Goal: Task Accomplishment & Management: Manage account settings

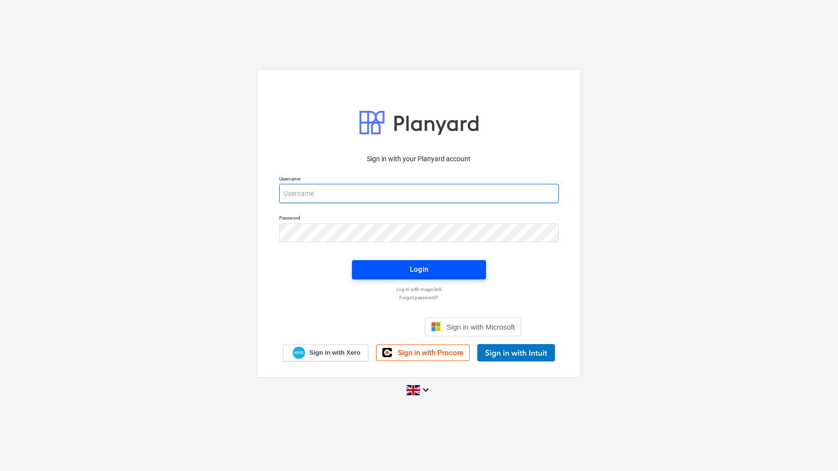
type input "[PERSON_NAME][EMAIL_ADDRESS][PERSON_NAME][DOMAIN_NAME]"
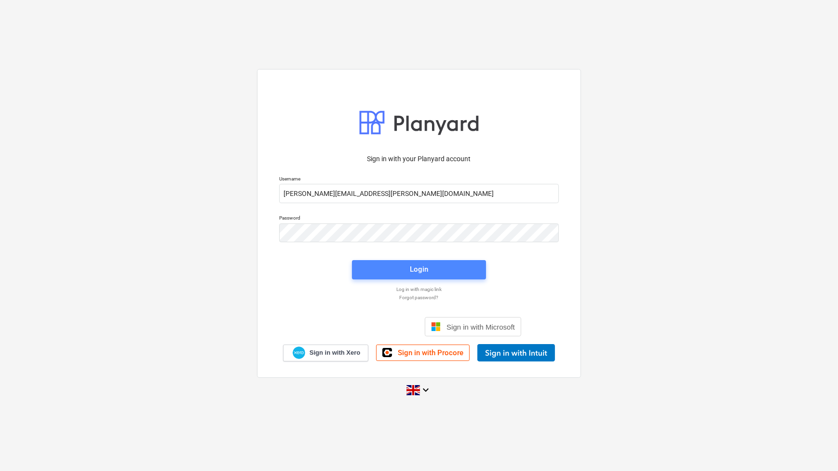
click at [385, 268] on span "Login" at bounding box center [419, 269] width 111 height 13
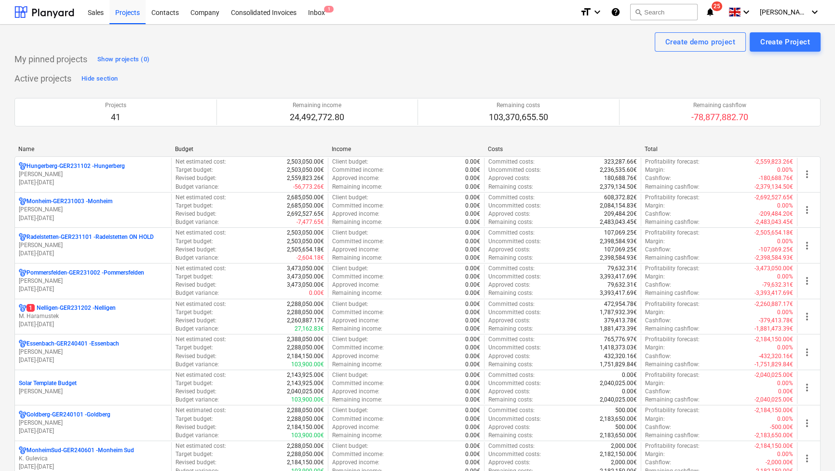
click at [31, 149] on div "Name" at bounding box center [92, 149] width 149 height 7
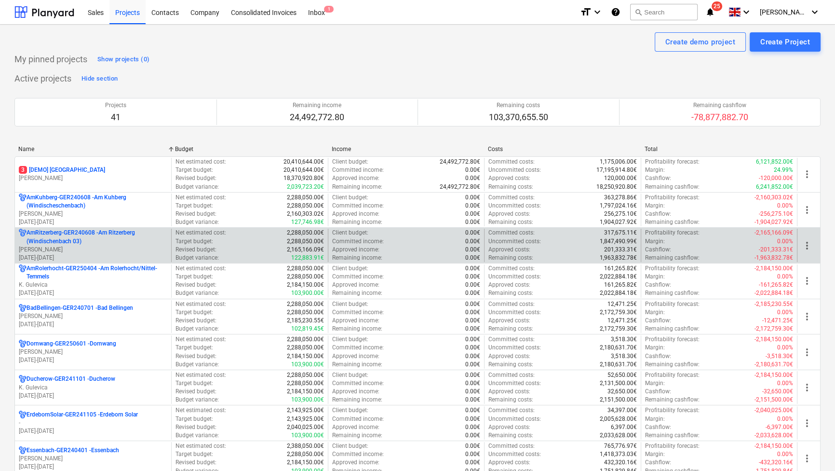
click at [65, 245] on p "[PERSON_NAME]" at bounding box center [93, 249] width 149 height 8
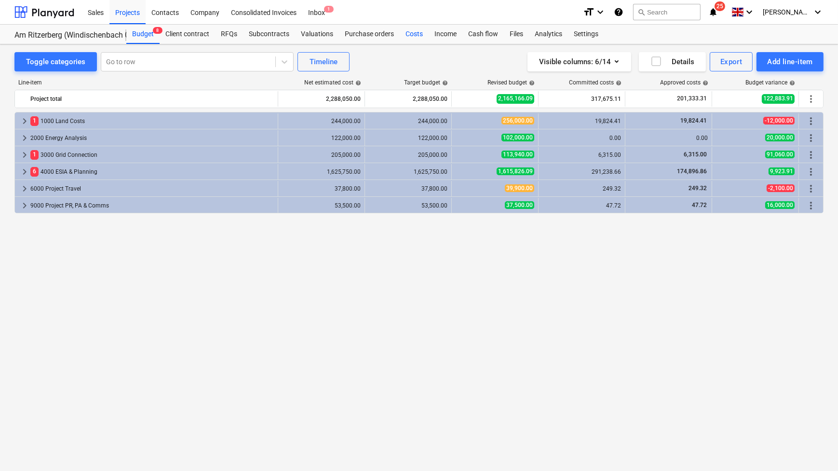
click at [411, 36] on div "Costs" at bounding box center [414, 34] width 29 height 19
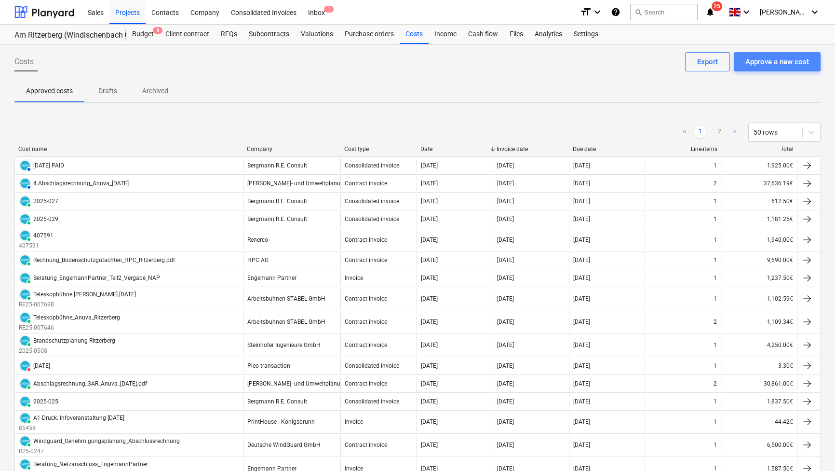
click at [792, 59] on div "Approve a new cost" at bounding box center [777, 61] width 64 height 13
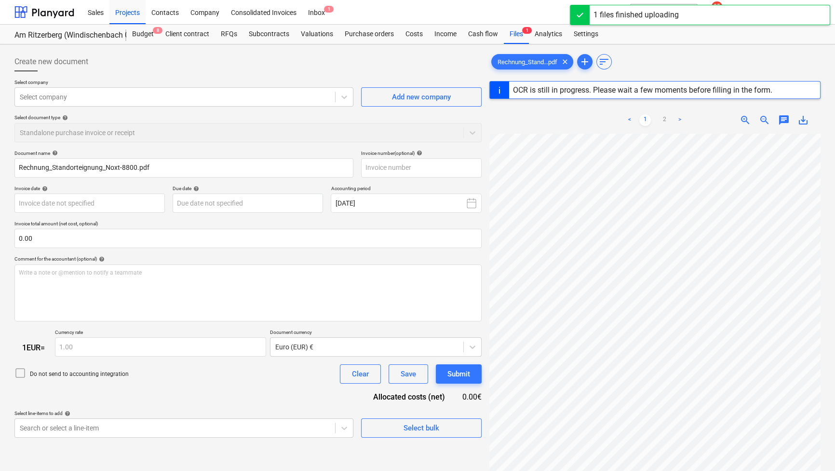
scroll to position [43, 0]
type input "1552402610"
type input "[DATE]"
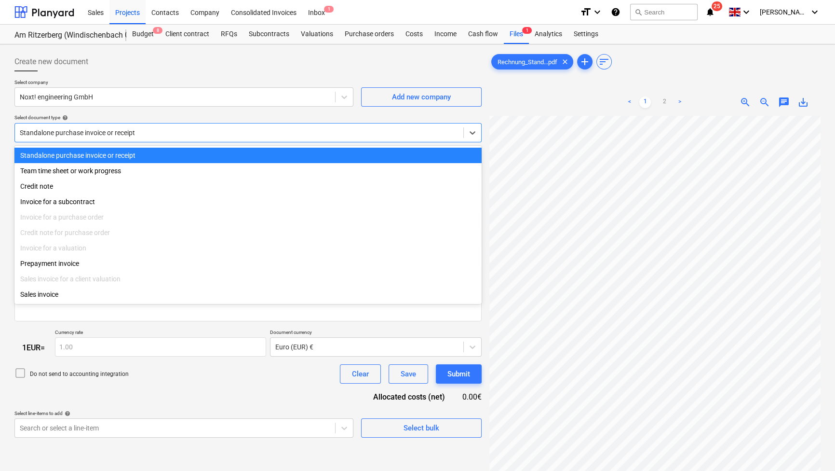
click at [282, 133] on div at bounding box center [239, 133] width 439 height 10
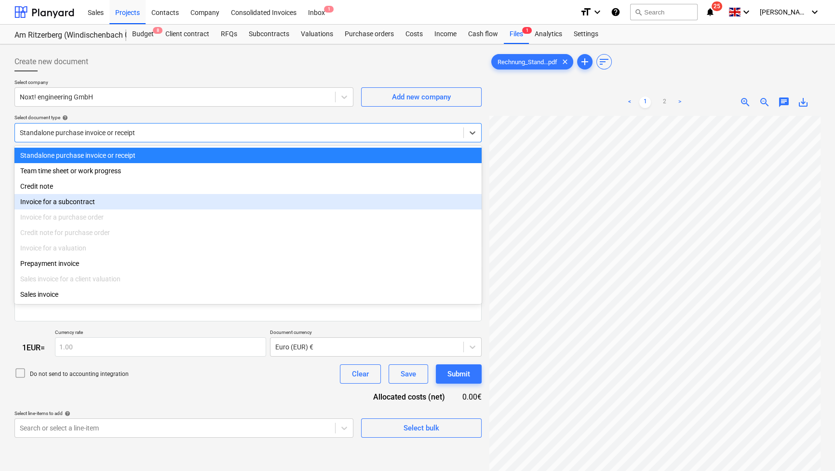
click at [177, 201] on div "Invoice for a subcontract" at bounding box center [247, 201] width 467 height 15
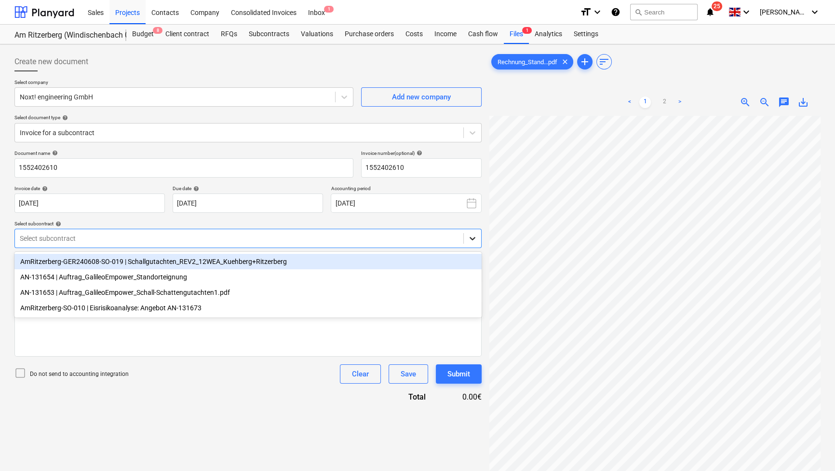
click at [473, 239] on icon at bounding box center [473, 238] width 10 height 10
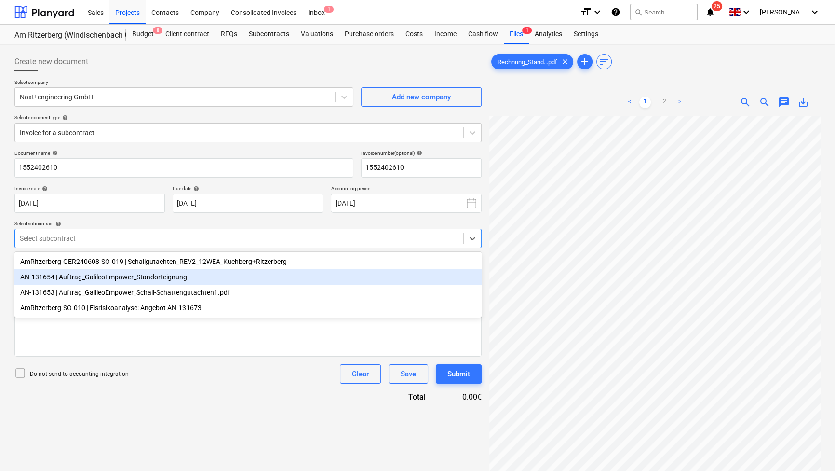
click at [413, 277] on div "AN-131654 | Auftrag_GalileoEmpower_Standorteignung" at bounding box center [247, 276] width 467 height 15
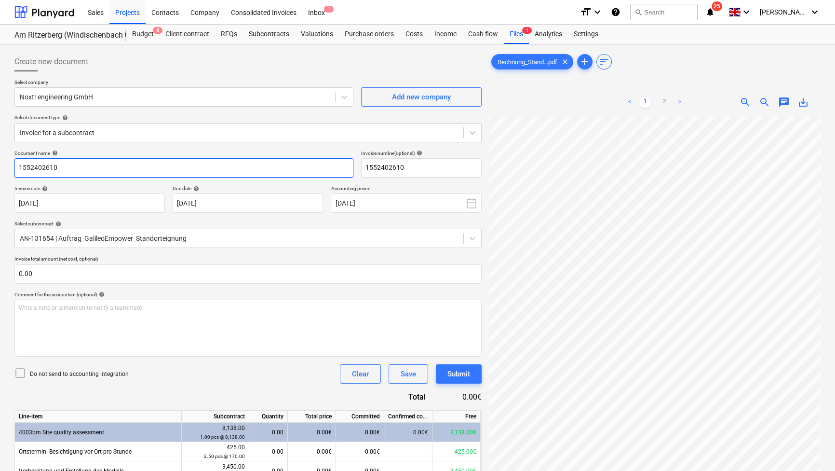
drag, startPoint x: 77, startPoint y: 167, endPoint x: -2, endPoint y: 181, distance: 80.2
click at [0, 181] on html "Sales Projects Contacts Company Consolidated Invoices Inbox 1 format_size keybo…" at bounding box center [417, 235] width 835 height 471
type input "Standorteignung Ritzerberg"
click at [262, 201] on body "Sales Projects Contacts Company Consolidated Invoices Inbox 1 format_size keybo…" at bounding box center [417, 235] width 835 height 471
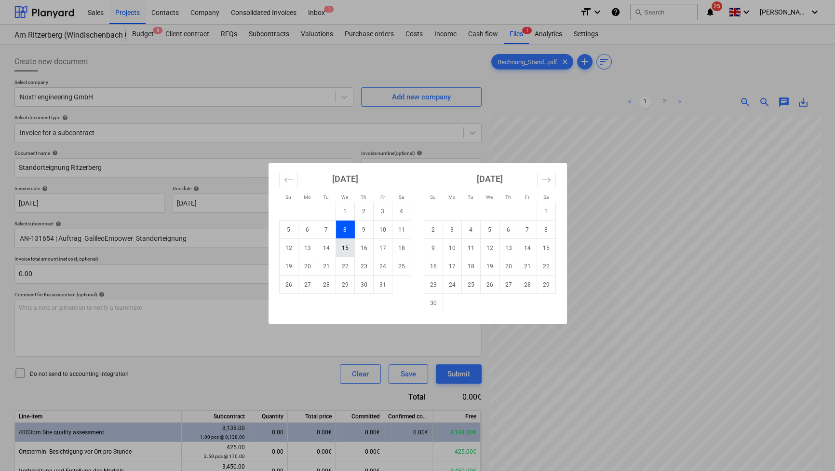
click at [342, 244] on td "15" at bounding box center [345, 248] width 19 height 18
type input "[DATE]"
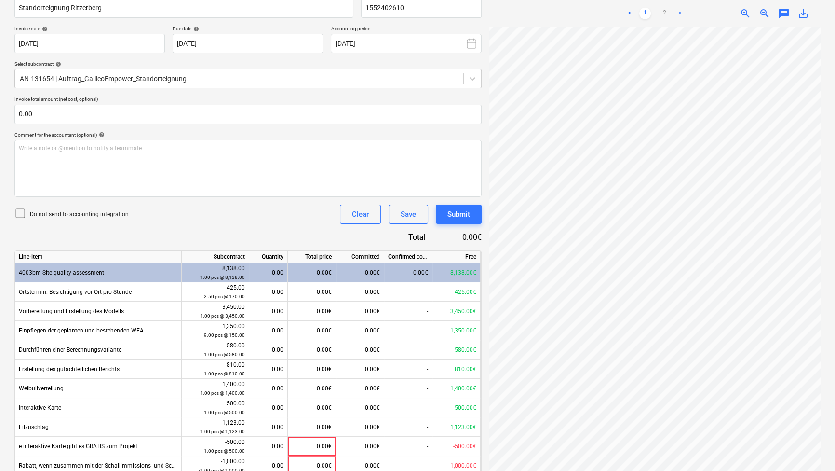
scroll to position [175, 0]
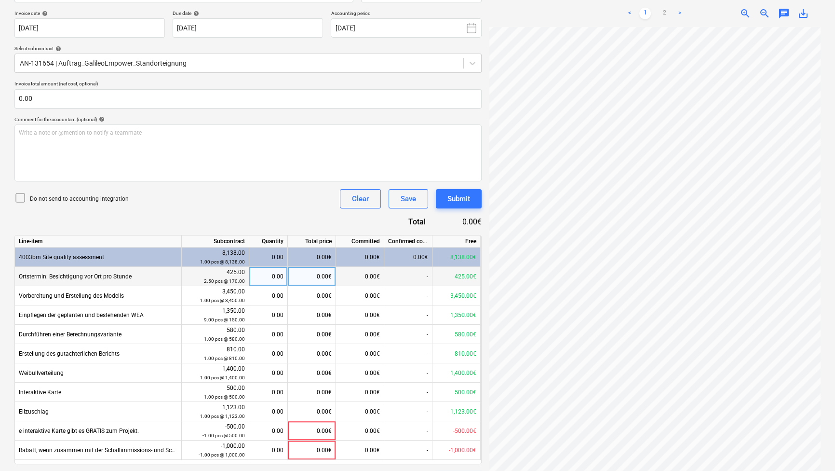
click at [270, 279] on div "0.00" at bounding box center [268, 276] width 30 height 19
type input "2.5"
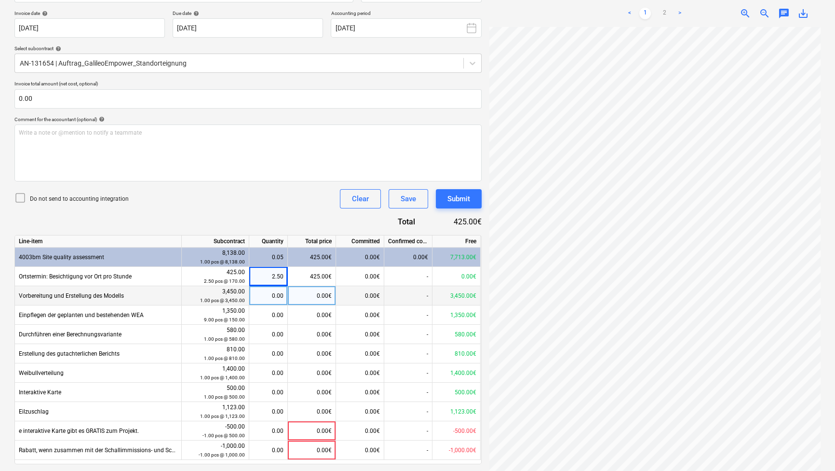
click at [276, 296] on div "0.00" at bounding box center [268, 295] width 30 height 19
type input "1"
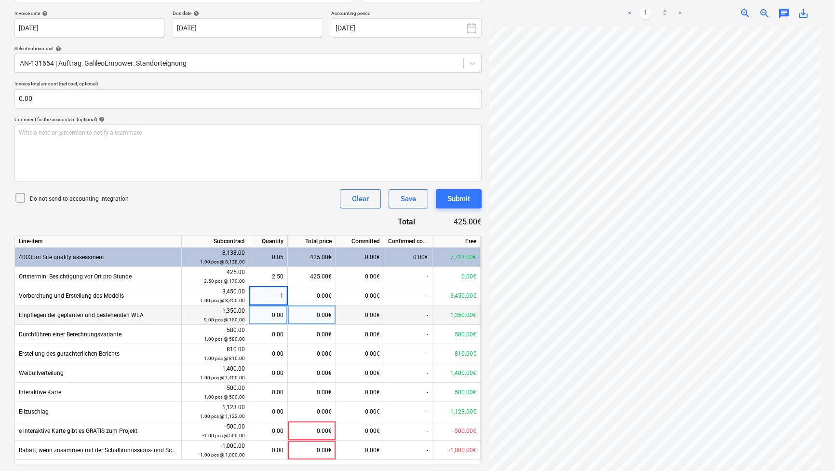
click at [270, 310] on div "0.00" at bounding box center [268, 314] width 30 height 19
type input "5"
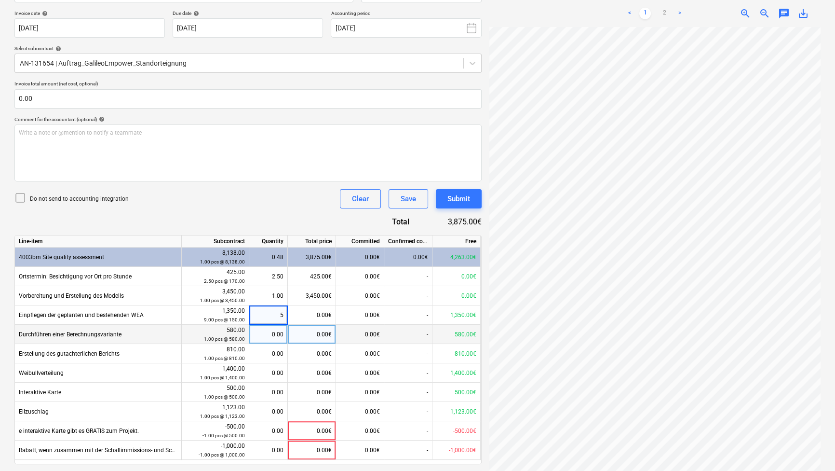
click at [273, 338] on div "0.00" at bounding box center [268, 333] width 30 height 19
type input "1"
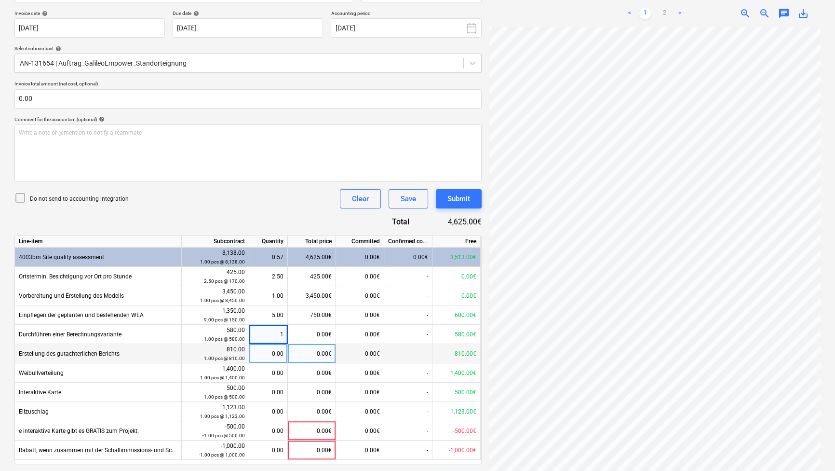
click at [269, 349] on div "0.00" at bounding box center [268, 353] width 30 height 19
click at [265, 354] on input at bounding box center [268, 353] width 38 height 19
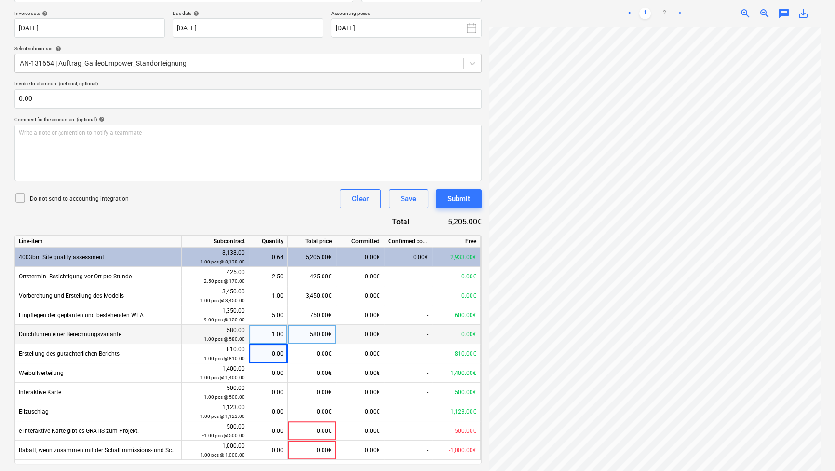
click at [274, 332] on div "1.00" at bounding box center [268, 333] width 30 height 19
click at [451, 333] on div "0.00€" at bounding box center [456, 333] width 48 height 19
click at [303, 333] on div "580.00€" at bounding box center [312, 333] width 48 height 19
click at [352, 334] on div "0.00€" at bounding box center [360, 333] width 48 height 19
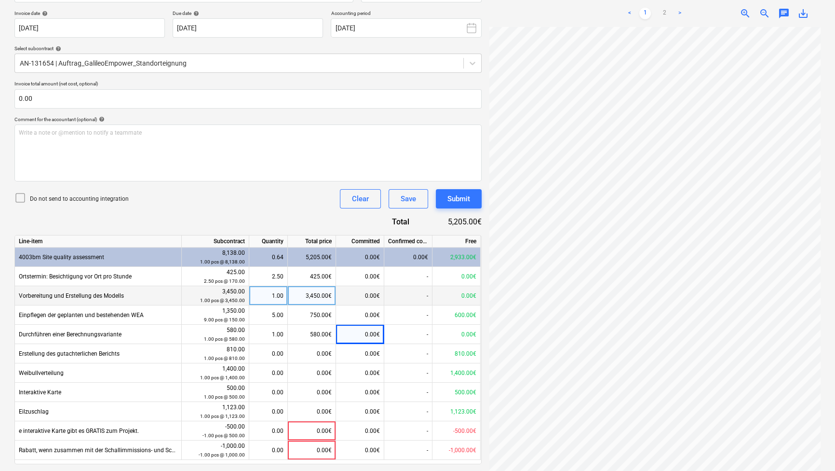
click at [313, 294] on div "3,450.00€" at bounding box center [312, 295] width 48 height 19
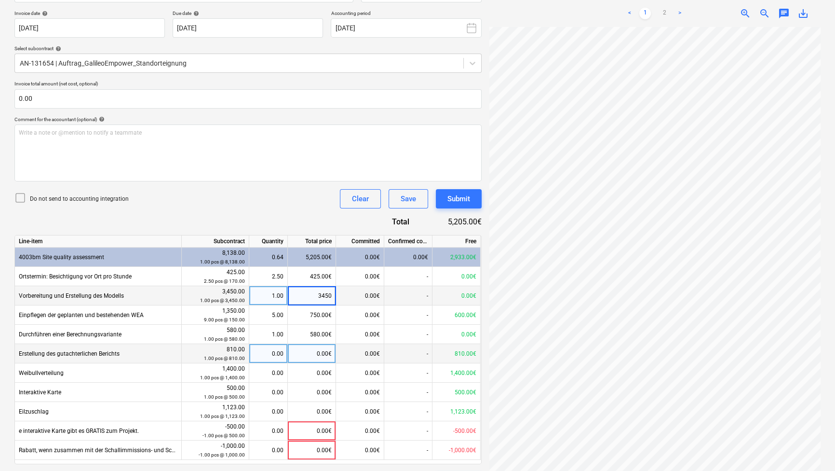
click at [276, 351] on div "0.00" at bounding box center [268, 353] width 30 height 19
type input "1"
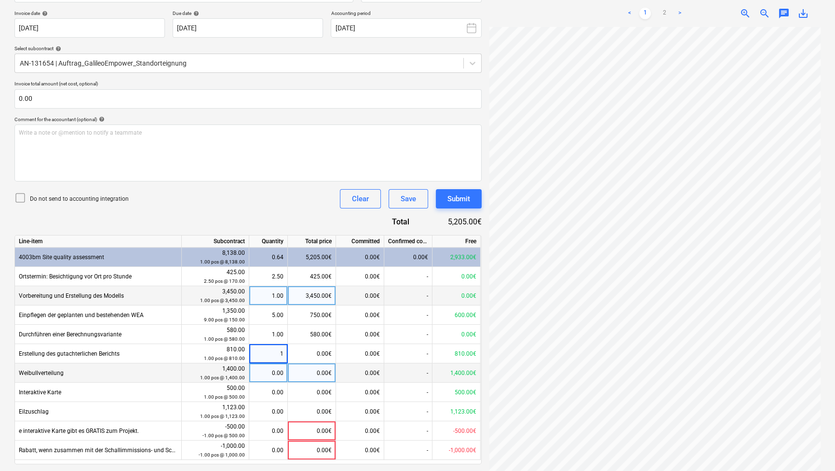
click at [278, 368] on div "0.00" at bounding box center [268, 372] width 30 height 19
type input "1"
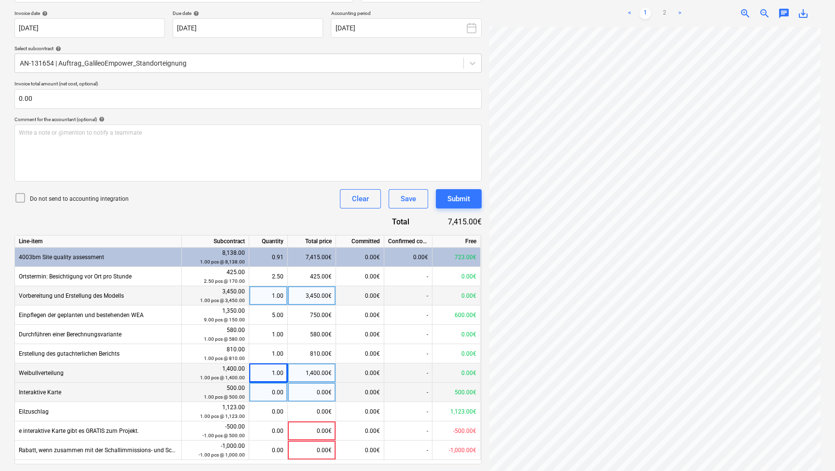
click at [279, 385] on div "0.00" at bounding box center [268, 391] width 30 height 19
type input "1"
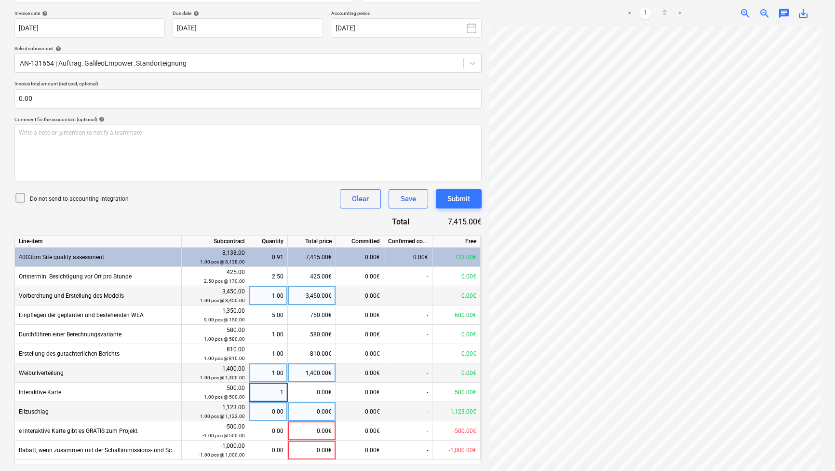
click at [277, 409] on div "0.00" at bounding box center [268, 411] width 30 height 19
type input "1"
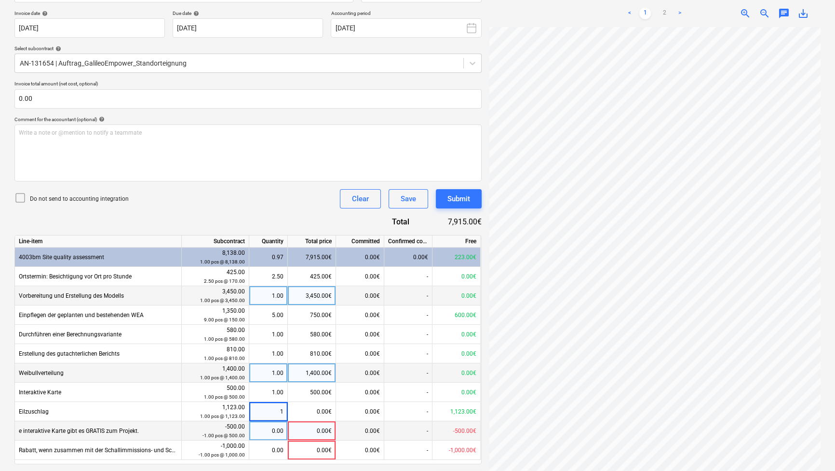
click at [276, 424] on div "0.00" at bounding box center [268, 430] width 30 height 19
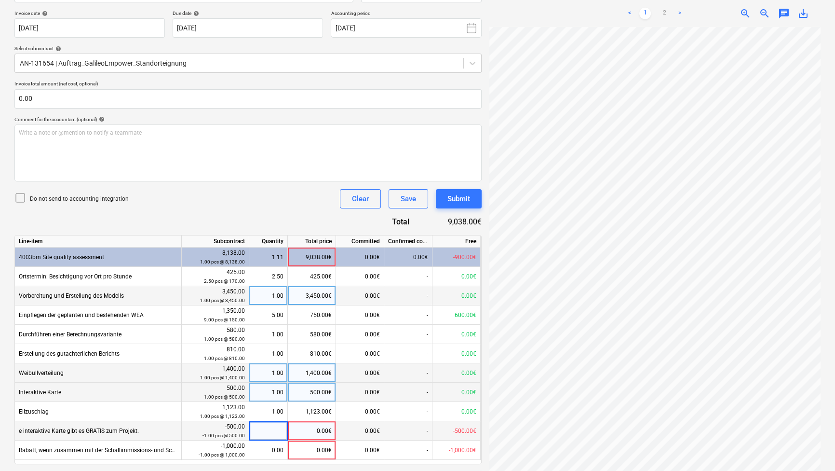
scroll to position [203, 0]
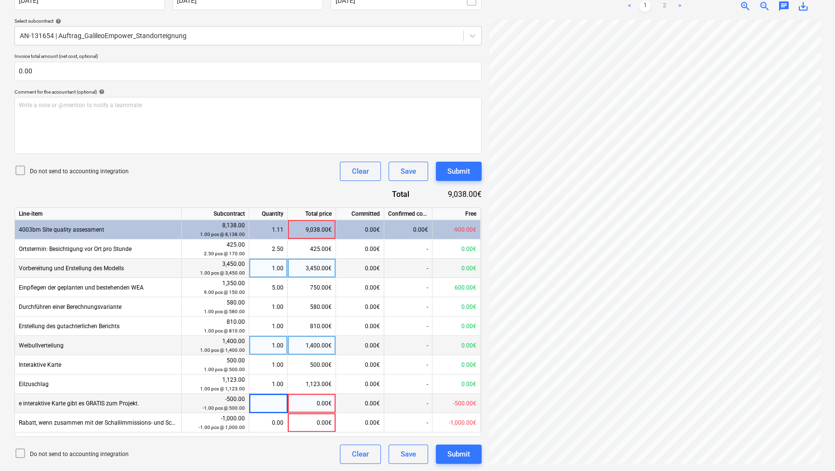
click at [95, 404] on span "e interaktive Karte gibt es GRATIS zum Projekt." at bounding box center [79, 403] width 120 height 7
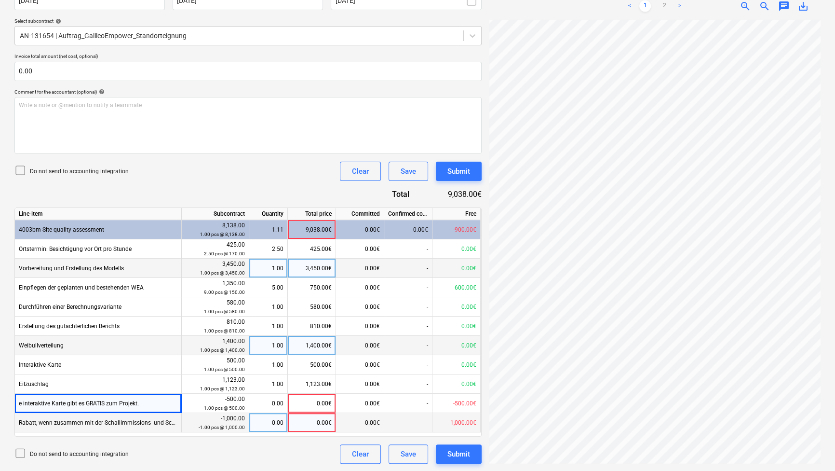
click at [28, 419] on span "Rabatt, wenn zusammen mit der Schallimmissions- und Schattenwurfprognose beauft…" at bounding box center [142, 422] width 247 height 7
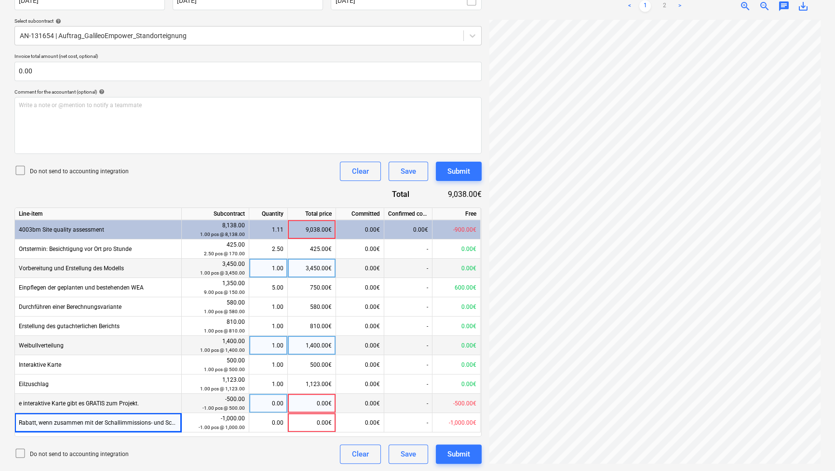
click at [274, 403] on div "0.00" at bounding box center [268, 402] width 30 height 19
type input "1"
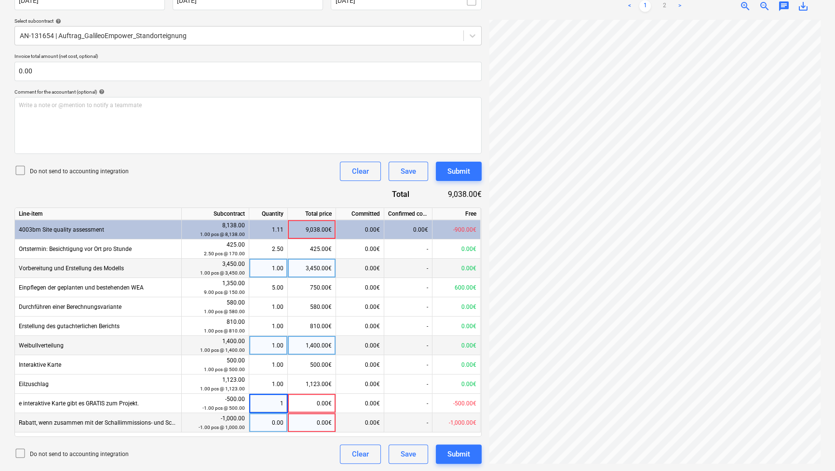
click at [275, 419] on div "0.00" at bounding box center [268, 422] width 30 height 19
click at [277, 403] on div "1.00" at bounding box center [268, 402] width 30 height 19
type input "-1"
click at [271, 420] on div "0.00" at bounding box center [268, 422] width 30 height 19
click at [270, 424] on input at bounding box center [268, 422] width 38 height 19
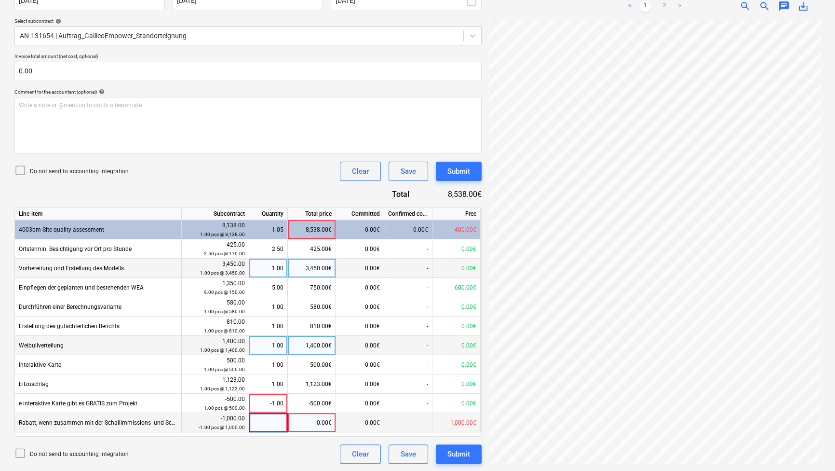
type input "-1"
click at [262, 447] on div "Do not send to accounting integration Clear Save Submit" at bounding box center [247, 453] width 467 height 19
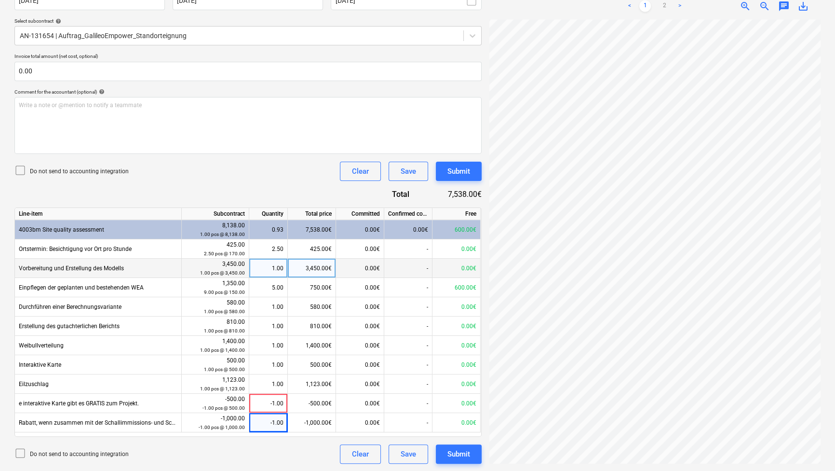
click at [219, 454] on div "Do not send to accounting integration Clear Save Submit" at bounding box center [247, 453] width 467 height 19
click at [418, 457] on button "Save" at bounding box center [409, 453] width 40 height 19
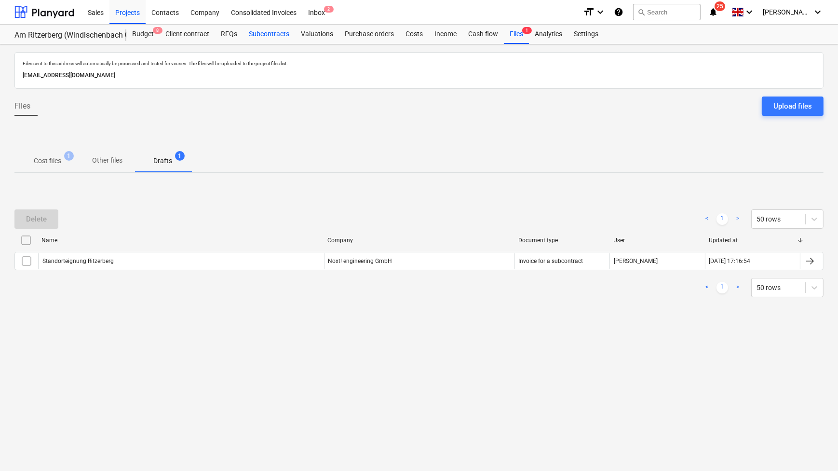
click at [265, 32] on div "Subcontracts" at bounding box center [269, 34] width 52 height 19
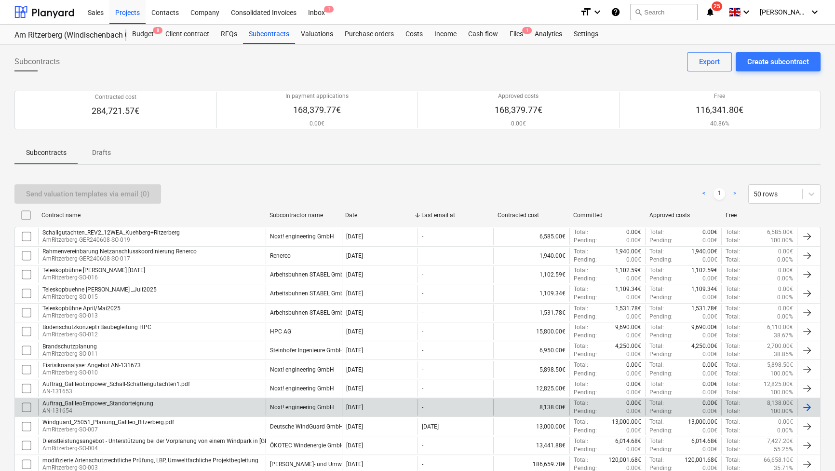
click at [139, 406] on p "AN-131654" at bounding box center [97, 410] width 111 height 8
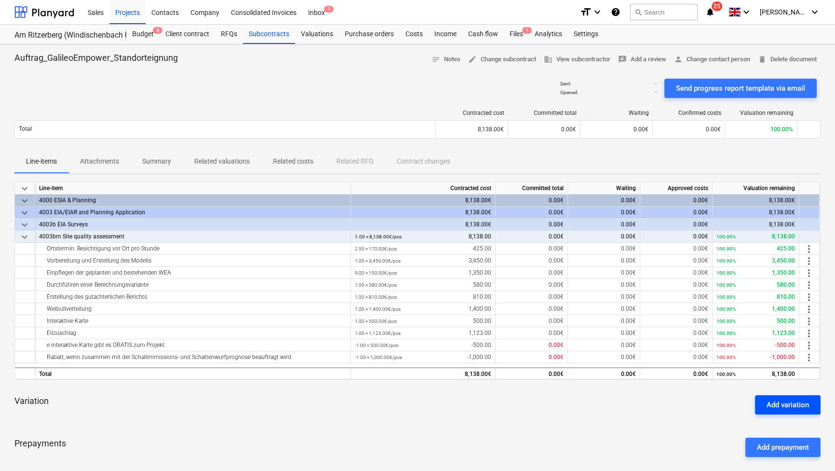
click at [783, 406] on div "Add variation" at bounding box center [788, 404] width 42 height 13
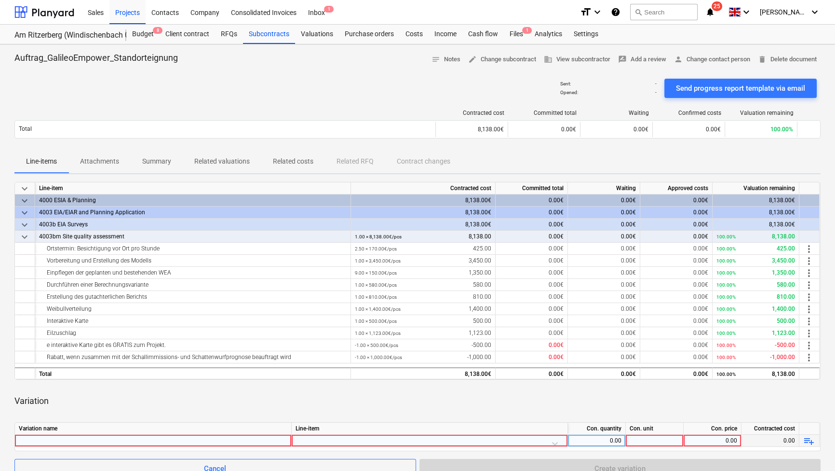
click at [189, 438] on div at bounding box center [153, 440] width 269 height 12
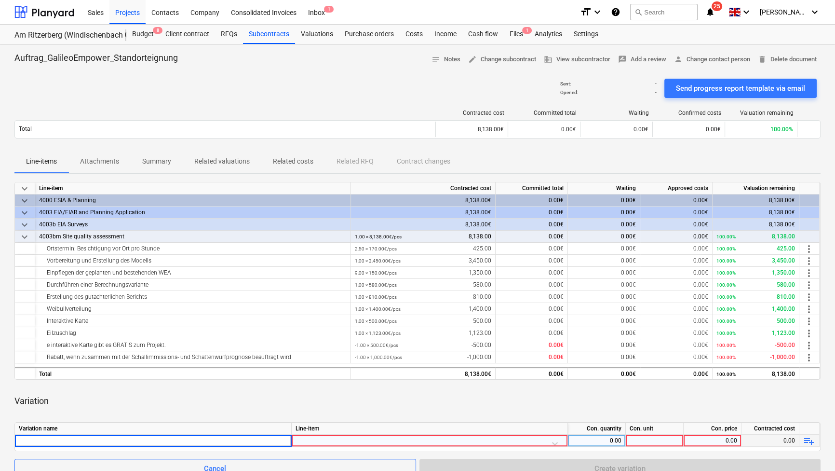
type input "Lastrechnung"
click at [555, 441] on div at bounding box center [430, 442] width 268 height 17
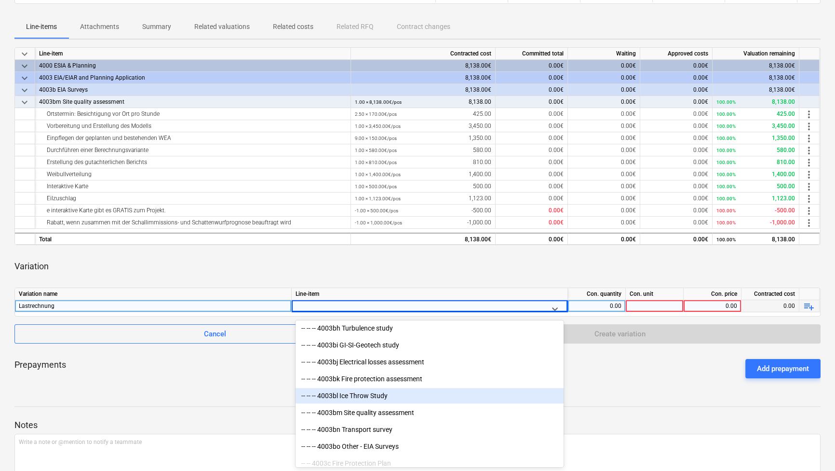
scroll to position [833, 0]
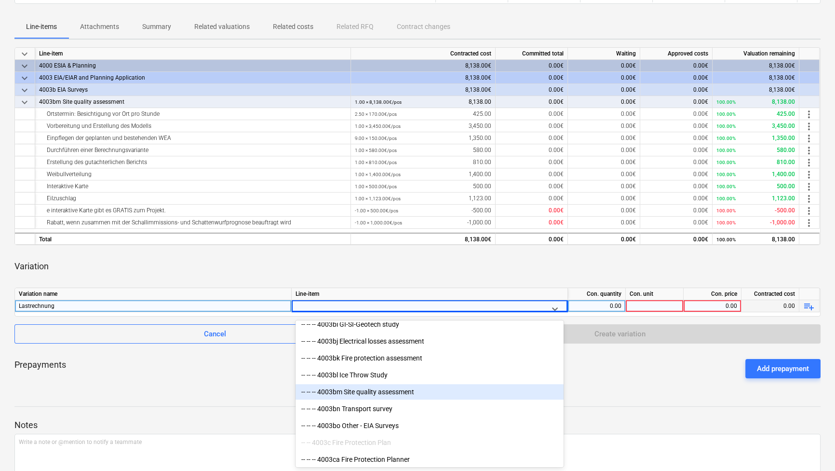
click at [442, 396] on div "-- -- -- 4003bm Site quality assessment" at bounding box center [430, 391] width 268 height 15
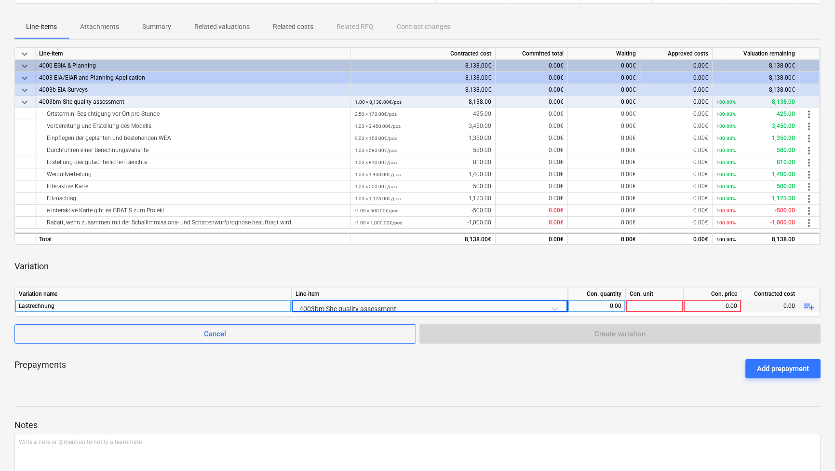
click at [499, 404] on div "Notes Write a note or @mention to notify a teammate ﻿ Save" at bounding box center [417, 457] width 806 height 128
click at [601, 308] on div "0.00" at bounding box center [597, 306] width 50 height 12
type input "1"
click at [646, 300] on div at bounding box center [655, 306] width 58 height 12
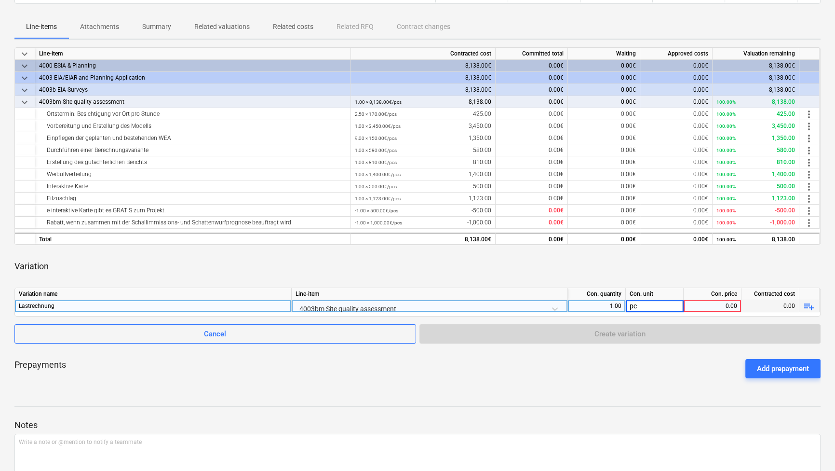
type input "pcs"
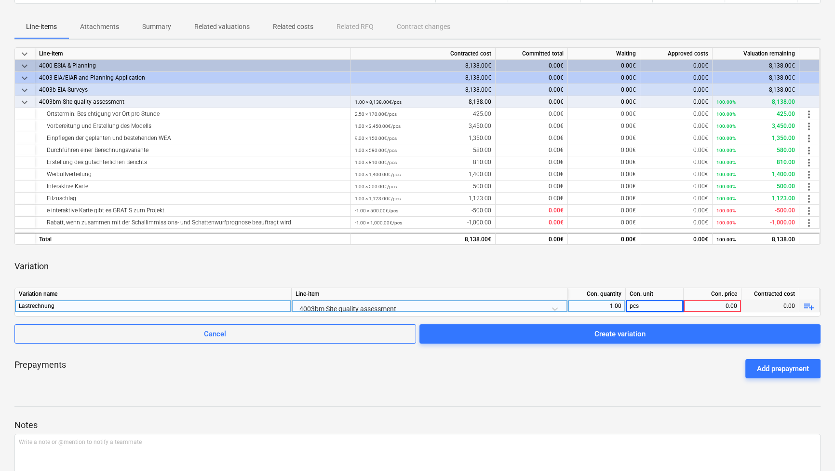
click at [652, 384] on div "Prepayments Add prepayment" at bounding box center [417, 368] width 806 height 35
click at [722, 302] on div "0.00" at bounding box center [713, 306] width 50 height 12
type input "620"
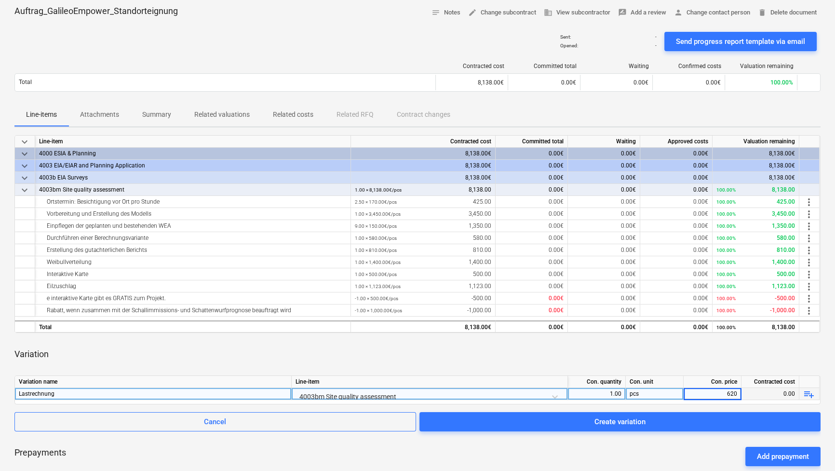
scroll to position [91, 0]
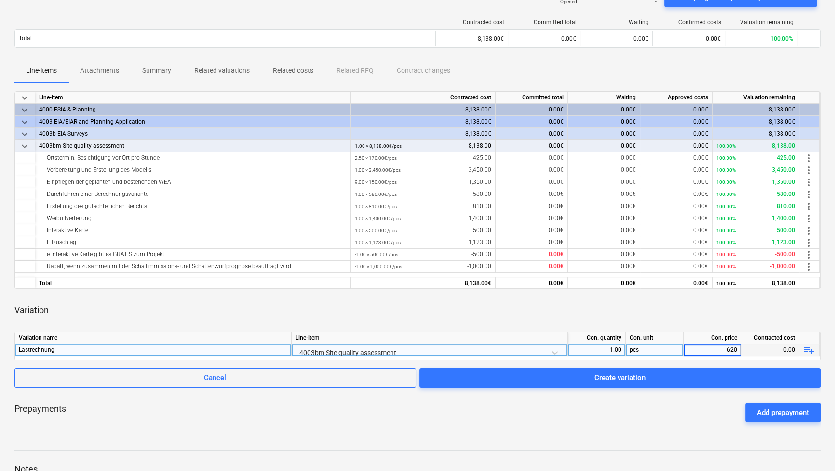
click at [635, 430] on div "Auftrag_GalileoEmpower_Standorteignung notes Notes edit Change subcontract busi…" at bounding box center [417, 263] width 835 height 619
click at [808, 252] on span "more_vert" at bounding box center [809, 255] width 12 height 12
click at [811, 255] on li "Edit" at bounding box center [816, 254] width 28 height 22
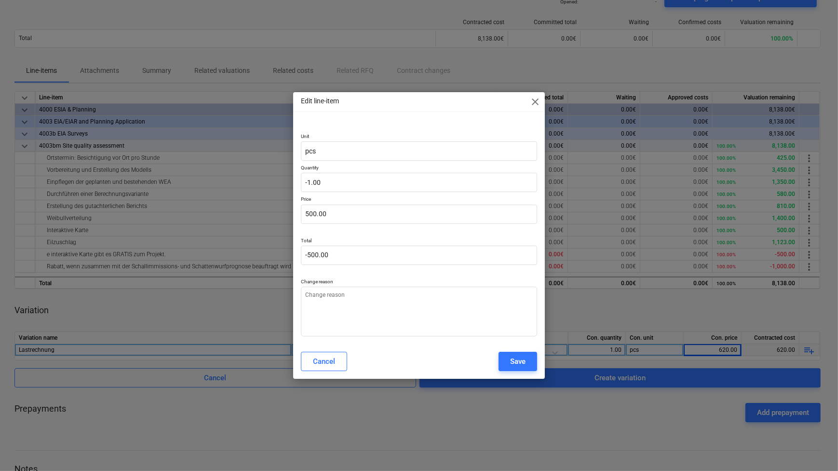
type textarea "x"
type input "-1"
click at [323, 180] on input "-1" at bounding box center [419, 182] width 236 height 19
drag, startPoint x: 322, startPoint y: 184, endPoint x: 272, endPoint y: 189, distance: 49.9
click at [272, 189] on div "Edit line-item close Unit pcs Quantity -1 Price 500.00 Total -500.00 Change rea…" at bounding box center [419, 235] width 838 height 471
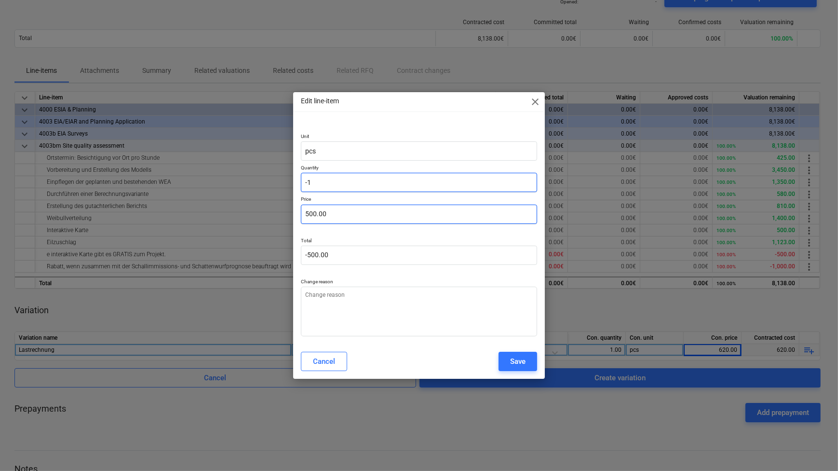
type textarea "x"
type input "0.00"
type input "500"
type textarea "x"
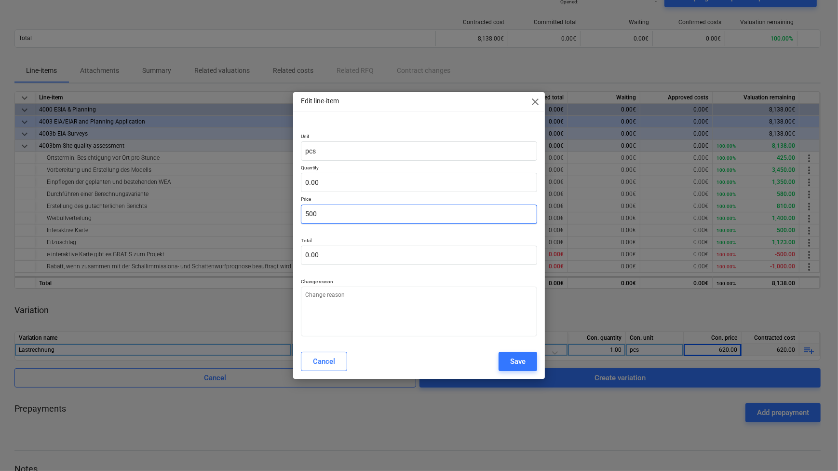
drag, startPoint x: 337, startPoint y: 214, endPoint x: 301, endPoint y: 216, distance: 35.7
click at [301, 216] on input "500" at bounding box center [419, 213] width 236 height 19
type textarea "x"
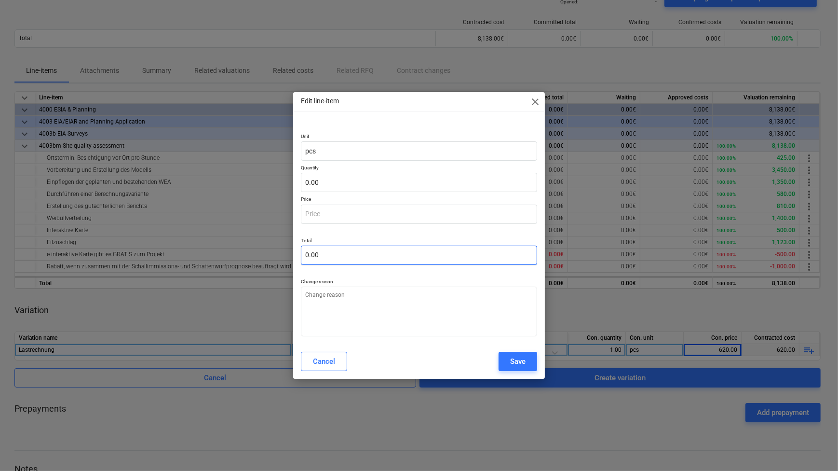
type input "0.00"
type textarea "x"
drag, startPoint x: 329, startPoint y: 257, endPoint x: 310, endPoint y: 260, distance: 19.0
click at [310, 260] on input "text" at bounding box center [419, 254] width 236 height 19
type input "0.00"
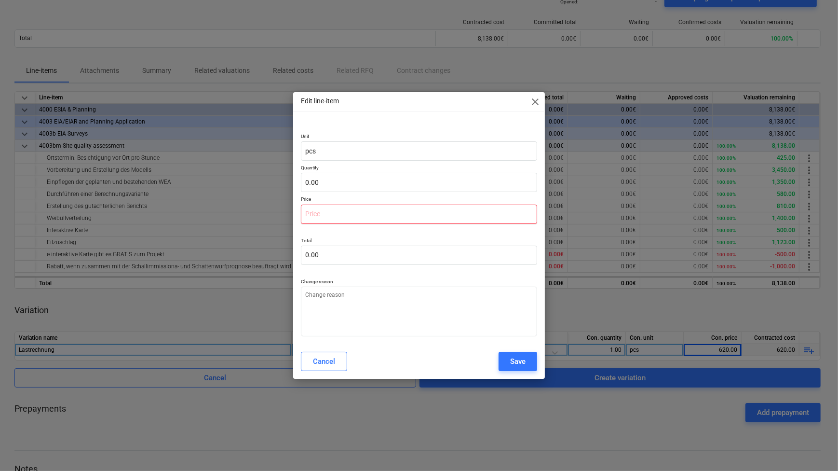
click at [318, 215] on input "text" at bounding box center [419, 213] width 236 height 19
type input "0.00"
type textarea "x"
click at [329, 252] on input "text" at bounding box center [419, 254] width 236 height 19
type input "0.00"
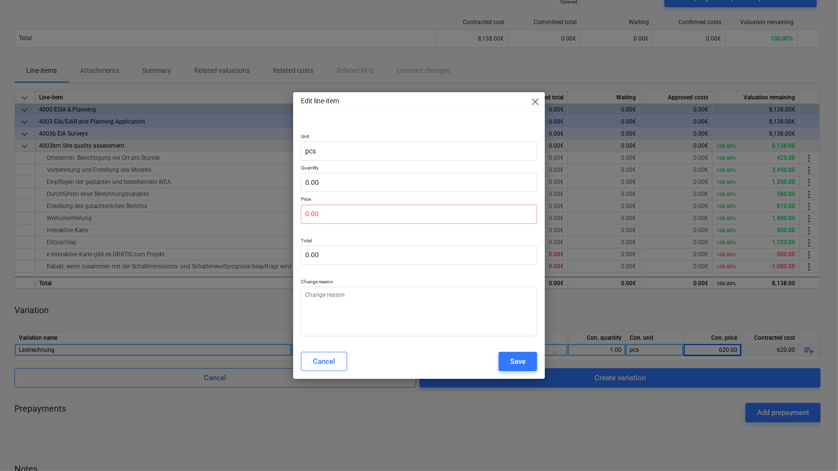
click at [326, 172] on p "Quantity" at bounding box center [419, 168] width 236 height 8
click at [333, 231] on p at bounding box center [419, 231] width 236 height 6
click at [332, 362] on div "Cancel" at bounding box center [324, 361] width 22 height 13
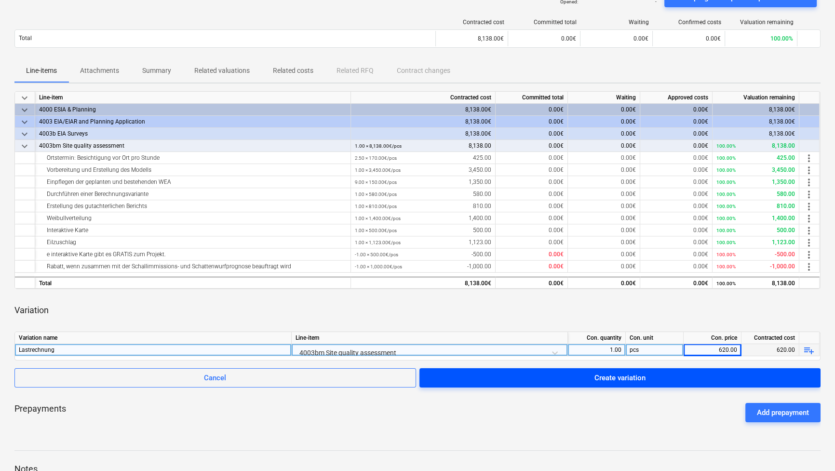
click at [589, 377] on span "Create variation" at bounding box center [620, 377] width 378 height 13
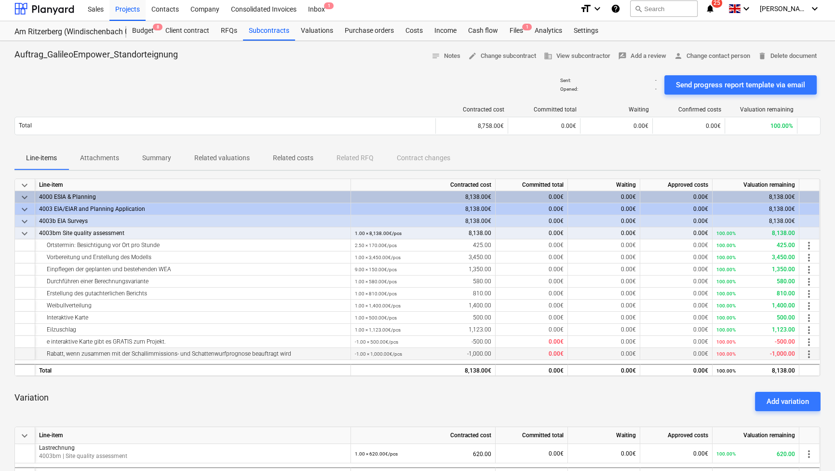
scroll to position [3, 0]
click at [514, 28] on div "Files 1" at bounding box center [516, 31] width 25 height 19
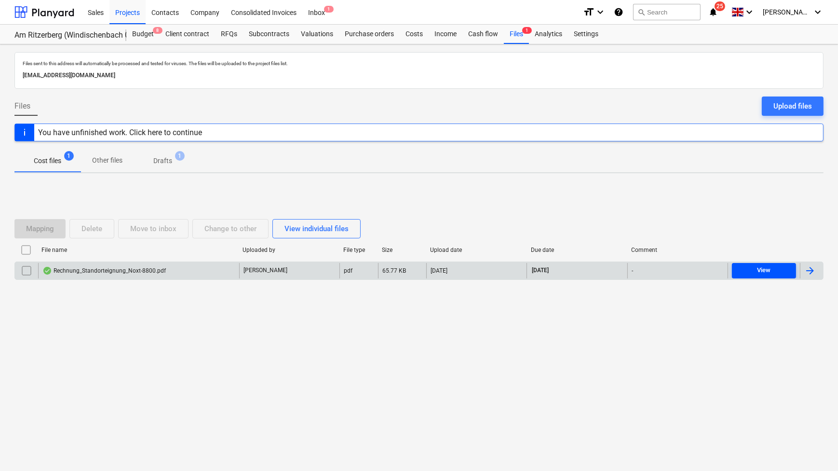
click at [776, 272] on span "View" at bounding box center [764, 270] width 56 height 11
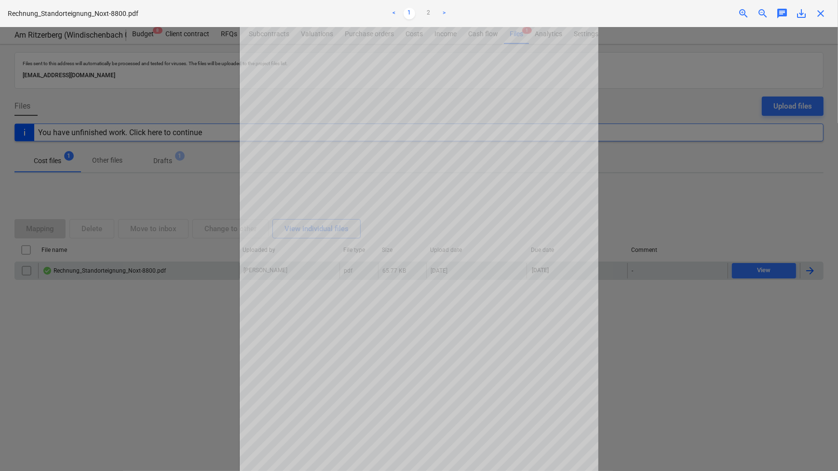
click at [761, 293] on div at bounding box center [419, 249] width 838 height 444
click at [824, 22] on div "Rechnung_Standorteignung_Noxt-8800.pdf < 1 2 > zoom_in zoom_out chat 0 save_alt…" at bounding box center [419, 13] width 838 height 27
click at [824, 15] on span "close" at bounding box center [821, 14] width 12 height 12
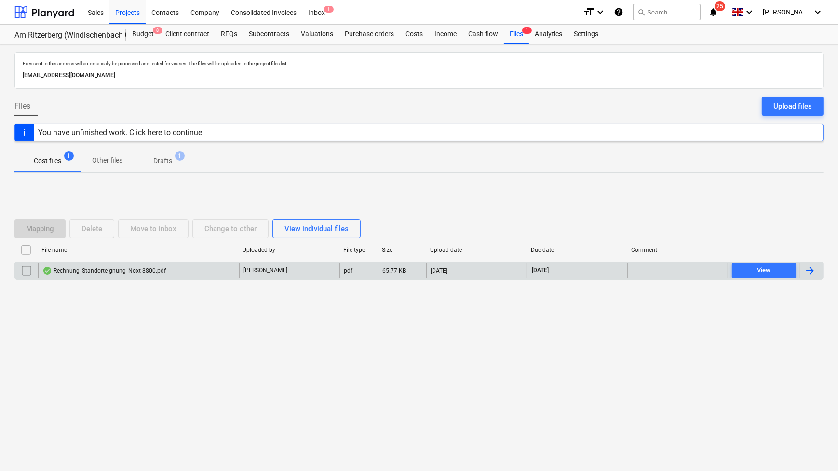
click at [811, 265] on div at bounding box center [810, 271] width 12 height 12
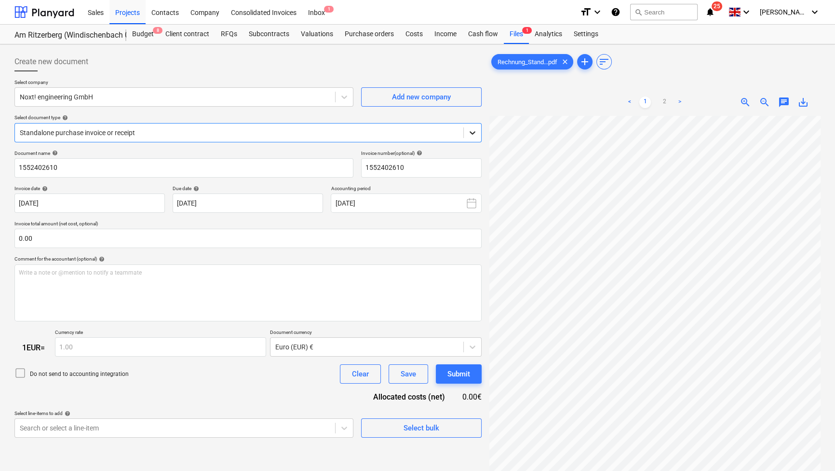
click at [476, 128] on icon at bounding box center [473, 133] width 10 height 10
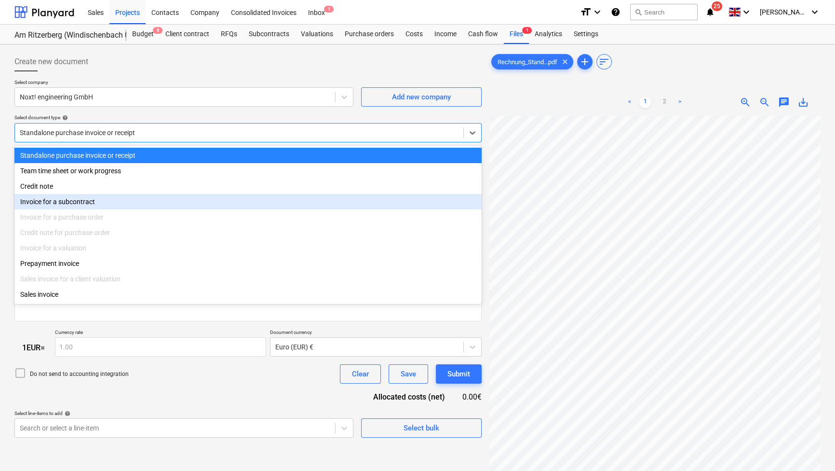
click at [238, 209] on div "Invoice for a subcontract" at bounding box center [247, 201] width 467 height 15
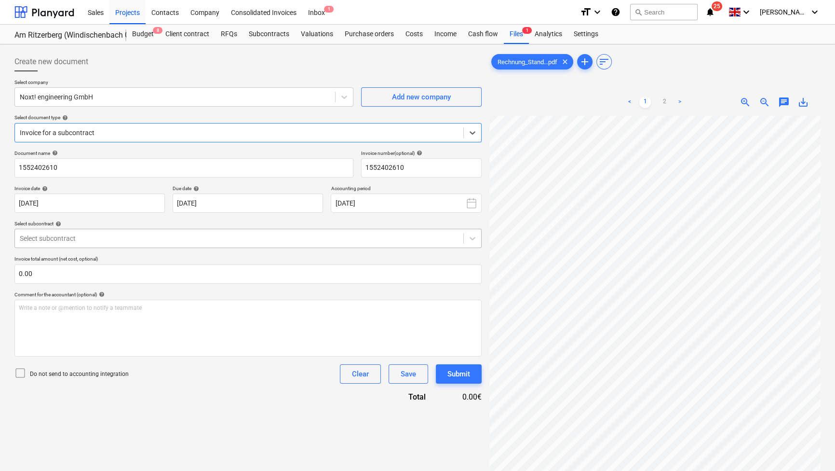
click at [311, 238] on div at bounding box center [239, 238] width 439 height 10
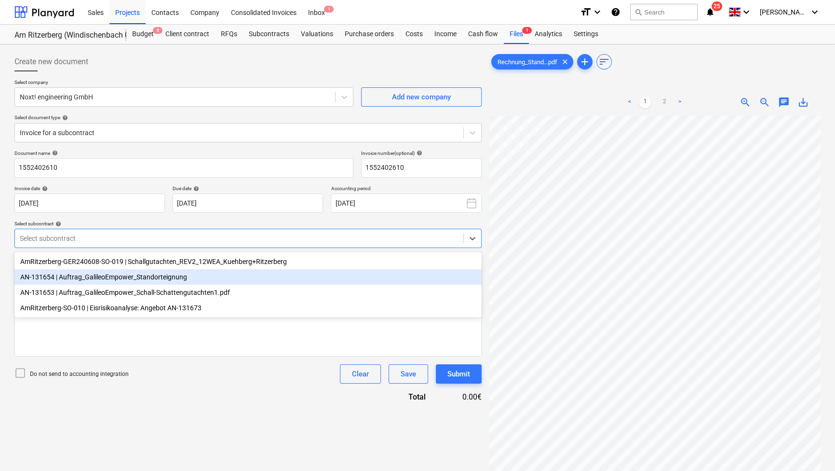
click at [280, 280] on div "AN-131654 | Auftrag_GalileoEmpower_Standorteignung" at bounding box center [247, 276] width 467 height 15
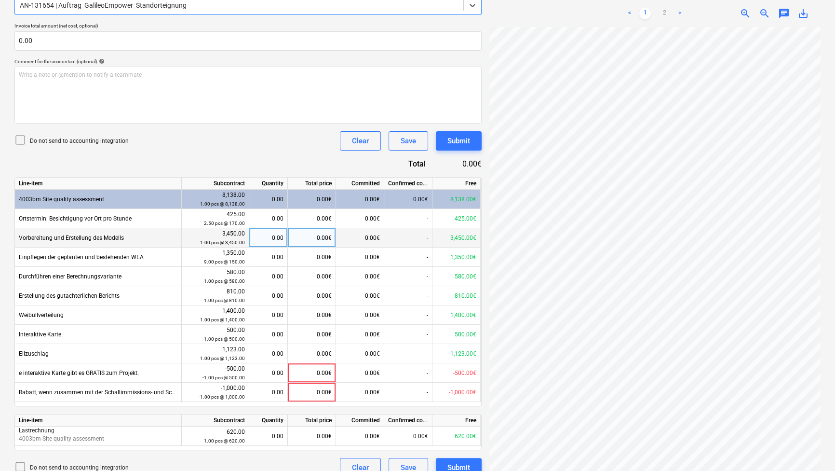
scroll to position [246, 0]
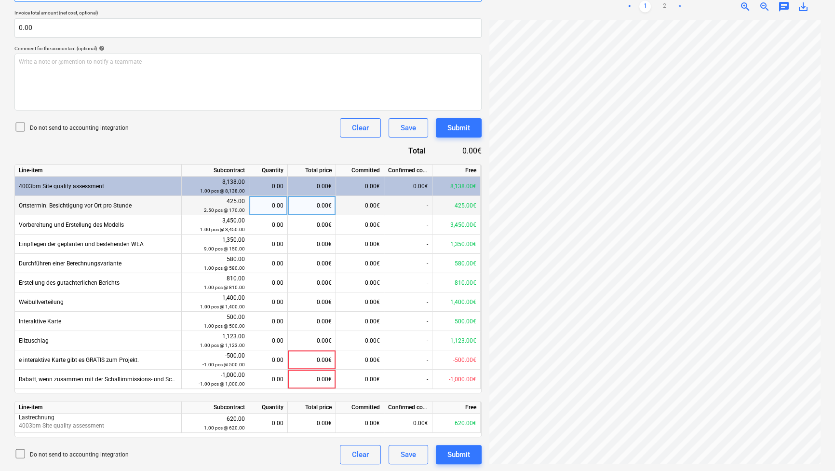
click at [269, 205] on div "0.00" at bounding box center [268, 205] width 30 height 19
type input "2.5"
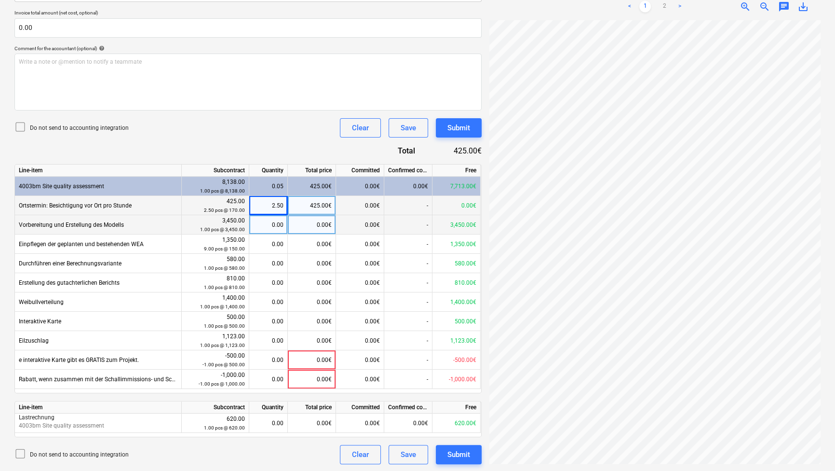
click at [268, 216] on div "0.00" at bounding box center [268, 224] width 30 height 19
type input "1"
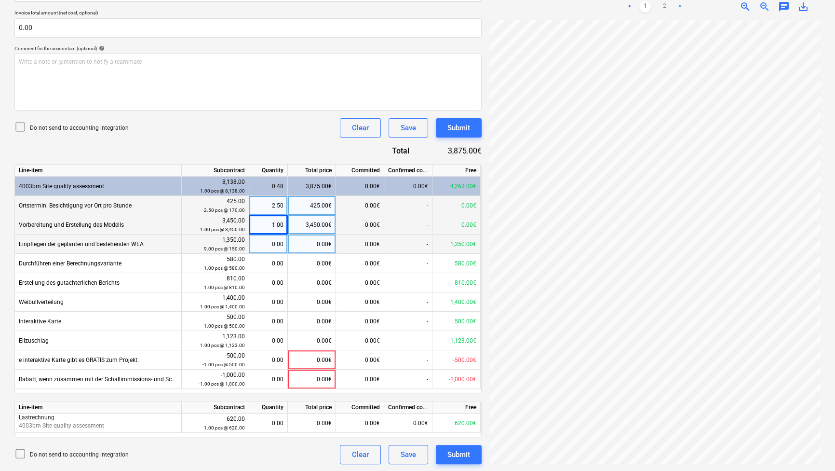
click at [270, 238] on div "0.00" at bounding box center [268, 243] width 30 height 19
type input "5"
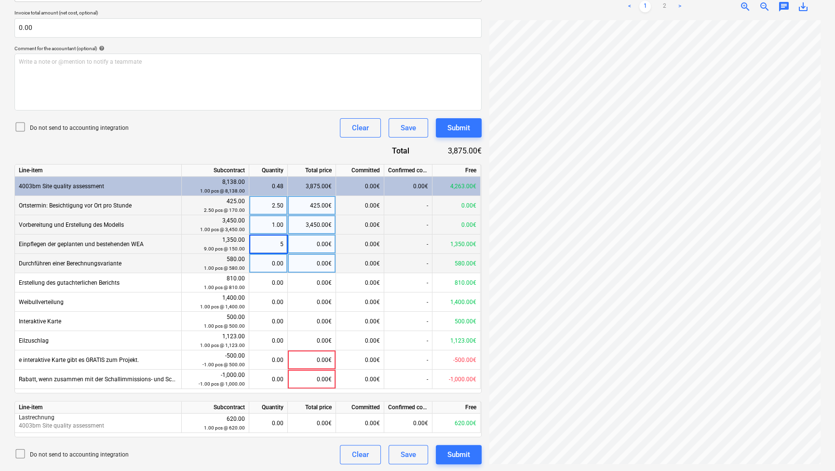
click at [265, 261] on div "0.00" at bounding box center [268, 263] width 30 height 19
type input "1"
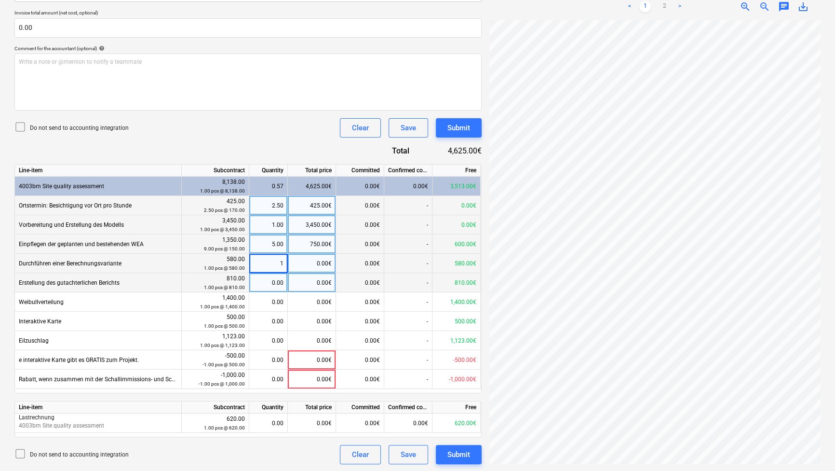
click at [261, 277] on div "0.00" at bounding box center [268, 282] width 30 height 19
type input "1"
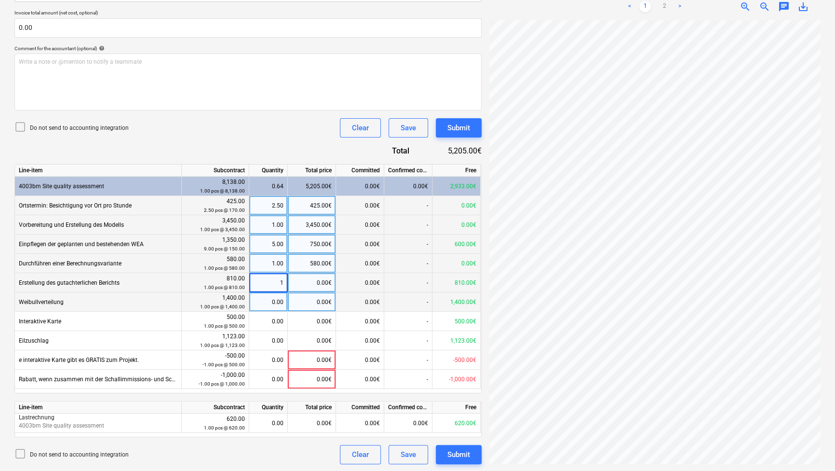
click at [267, 300] on div "0.00" at bounding box center [268, 301] width 30 height 19
click at [267, 300] on input at bounding box center [268, 301] width 38 height 19
type input "1"
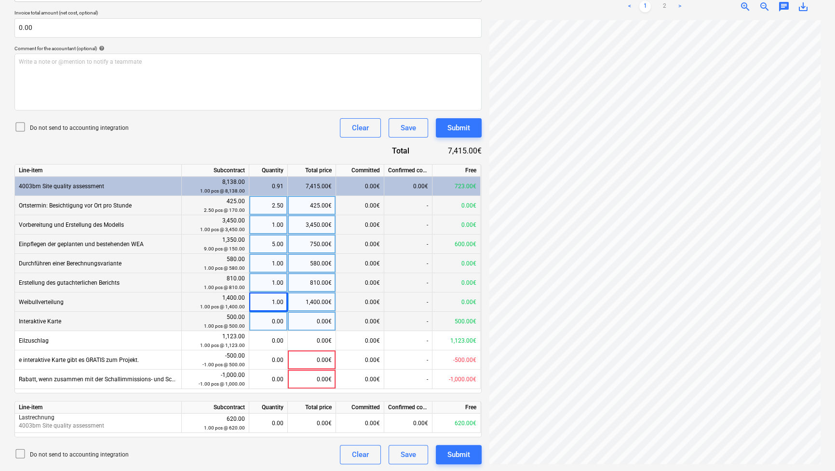
click at [269, 315] on div "0.00" at bounding box center [268, 320] width 30 height 19
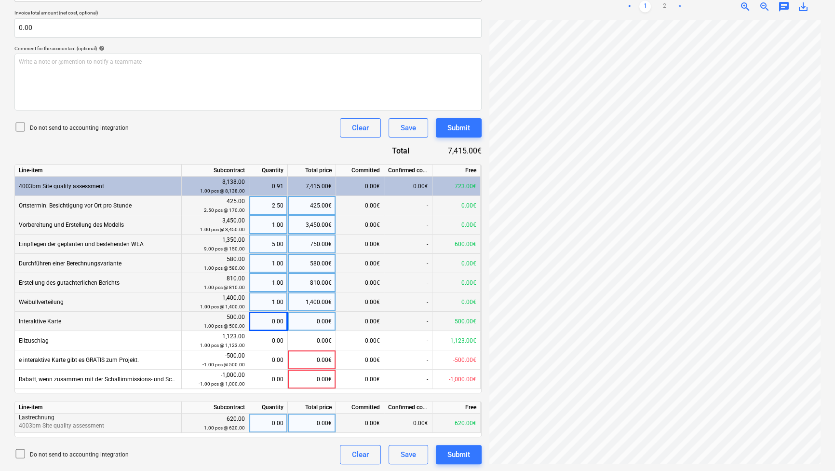
click at [279, 419] on div "0.00" at bounding box center [268, 422] width 30 height 19
type input "1"
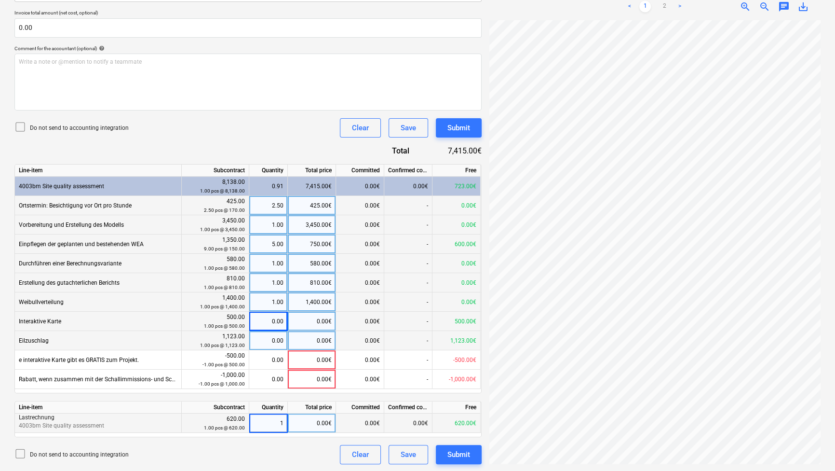
click at [261, 336] on div "0.00" at bounding box center [268, 340] width 30 height 19
type input "1"
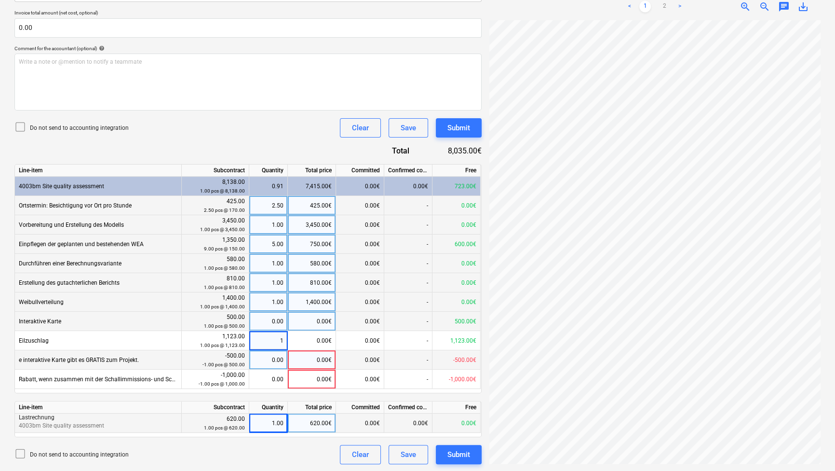
click at [258, 356] on div "0.00" at bounding box center [268, 359] width 30 height 19
click at [266, 323] on div "0.00" at bounding box center [268, 320] width 30 height 19
type input "1"
click at [195, 448] on div "Do not send to accounting integration Clear Save Submit" at bounding box center [247, 454] width 467 height 19
click at [274, 360] on div "0.00" at bounding box center [268, 359] width 30 height 19
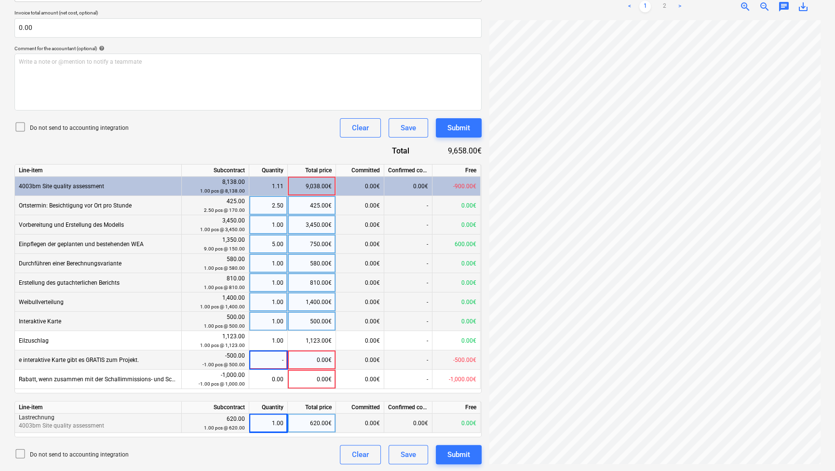
type input "-1"
click at [273, 378] on div "0.00" at bounding box center [268, 378] width 30 height 19
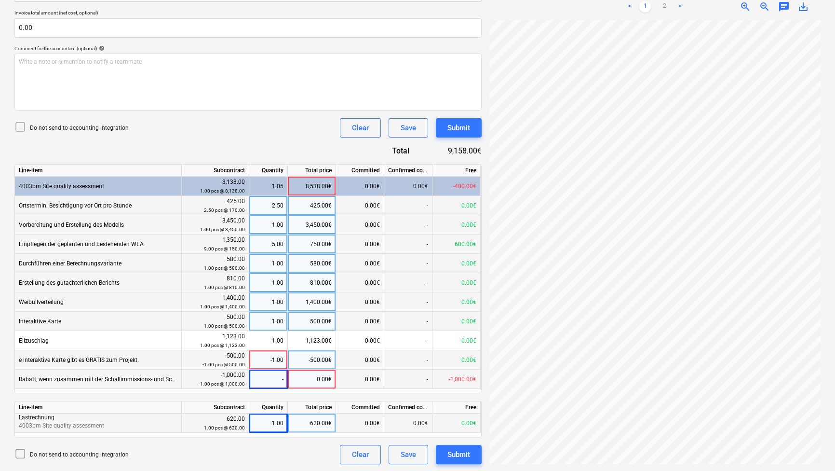
type input "-1"
click at [163, 398] on div "Document name help 1552402610 Invoice number (optional) help 1552402610 Invoice…" at bounding box center [247, 184] width 467 height 560
click at [207, 438] on div "Document name help 1552402610 Invoice number (optional) help 1552402610 Invoice…" at bounding box center [247, 184] width 467 height 560
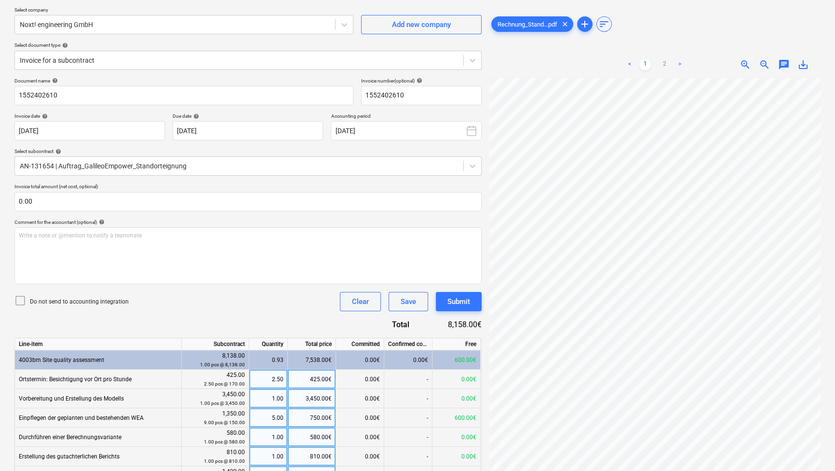
scroll to position [71, 0]
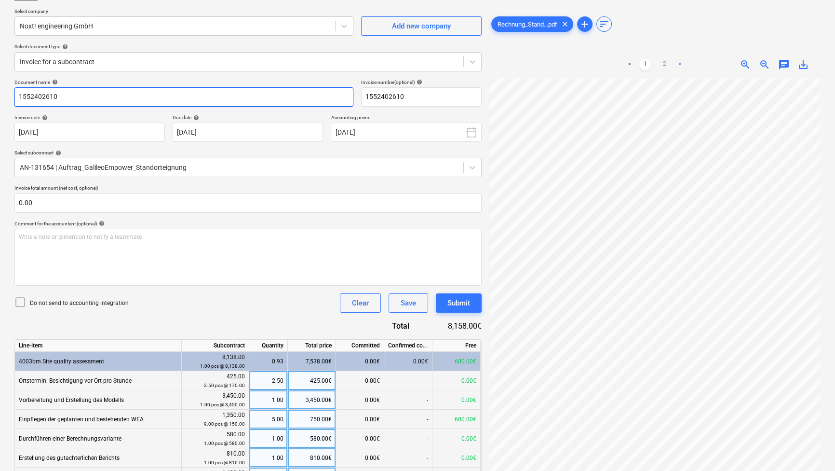
drag, startPoint x: 85, startPoint y: 95, endPoint x: -2, endPoint y: 96, distance: 86.8
click at [0, 96] on html "Sales Projects Contacts Company Consolidated Invoices Inbox 1 format_size keybo…" at bounding box center [417, 164] width 835 height 471
type input "Standorteignung Am Ritzerberg"
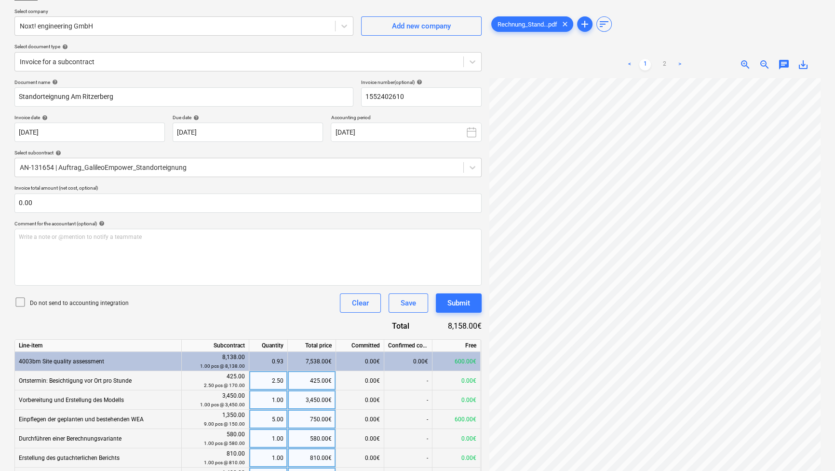
click at [141, 151] on div "Select subcontract help" at bounding box center [247, 152] width 467 height 6
click at [243, 158] on div "AN-131654 | Auftrag_GalileoEmpower_Standorteignung" at bounding box center [247, 167] width 467 height 19
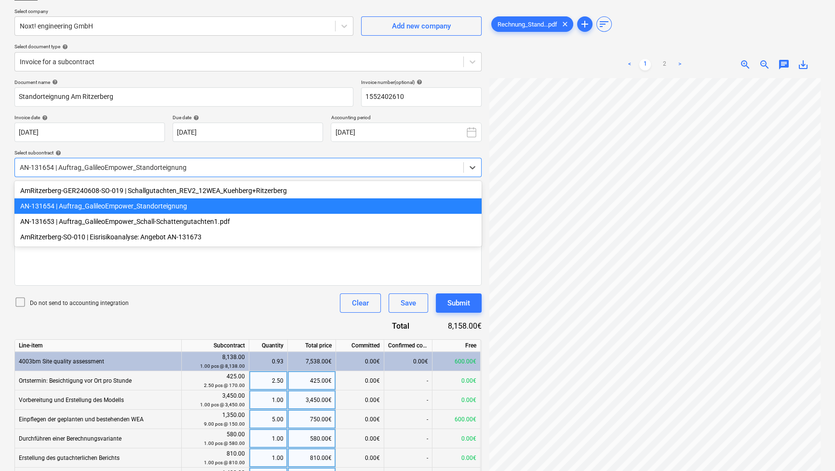
click at [240, 161] on div "AN-131654 | Auftrag_GalileoEmpower_Standorteignung" at bounding box center [239, 168] width 448 height 14
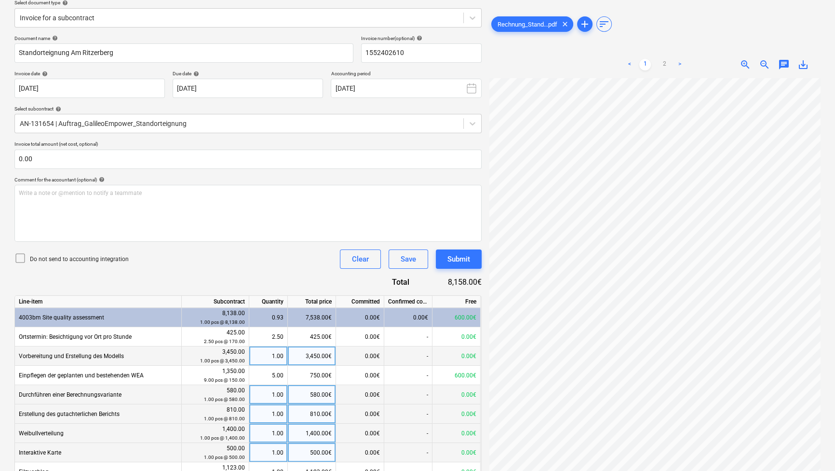
scroll to position [10, 33]
click at [402, 51] on input "1552402610" at bounding box center [421, 52] width 121 height 19
type input "RE-8800"
click at [563, 53] on div "< 1 2 > zoom_in zoom_out chat 0 save_alt" at bounding box center [654, 64] width 331 height 27
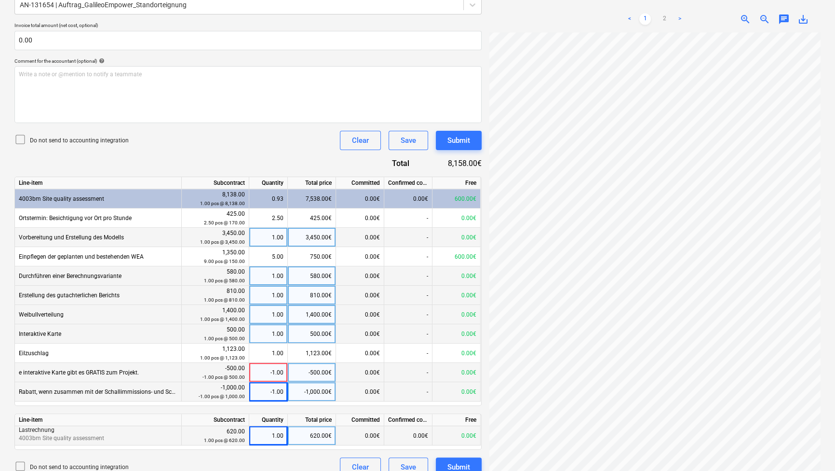
scroll to position [246, 0]
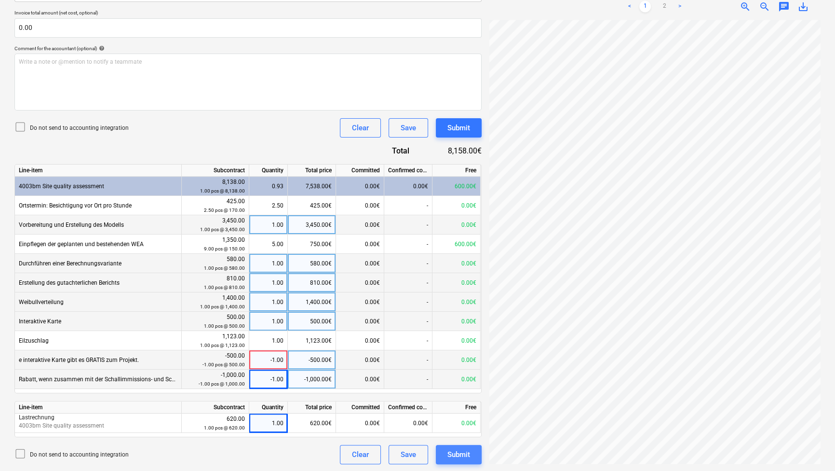
click at [449, 454] on div "Submit" at bounding box center [458, 454] width 23 height 13
click at [270, 360] on div "-1.00" at bounding box center [268, 359] width 30 height 19
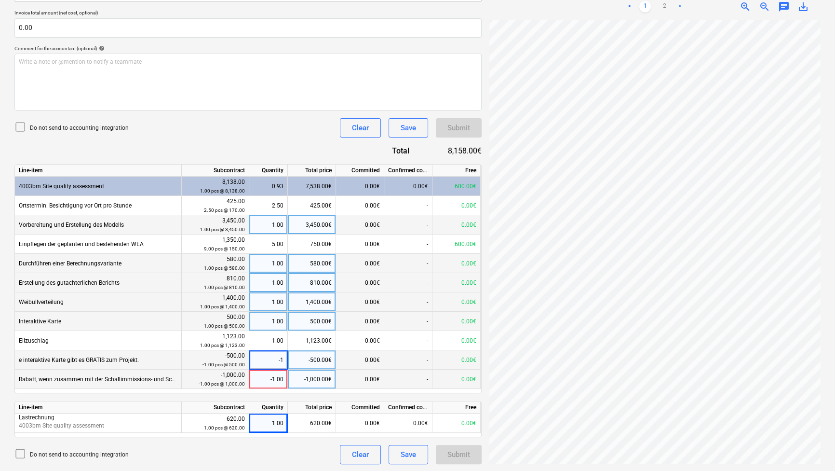
click at [267, 379] on div "-1.00" at bounding box center [268, 378] width 30 height 19
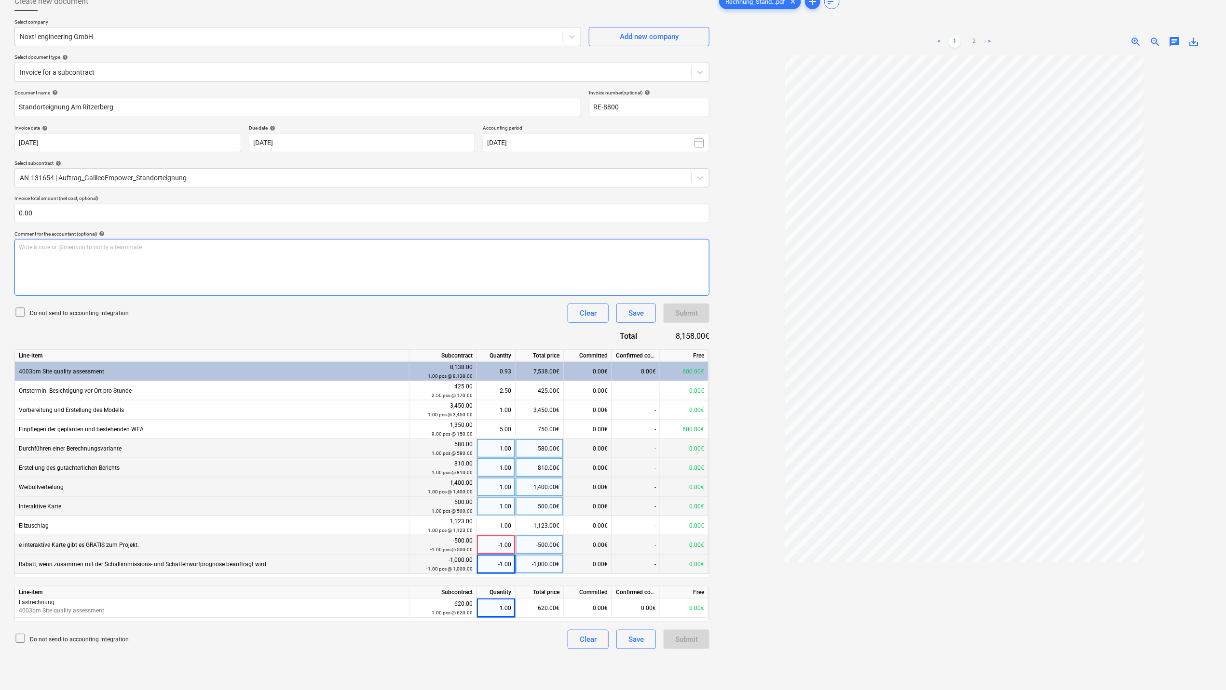
scroll to position [64, 0]
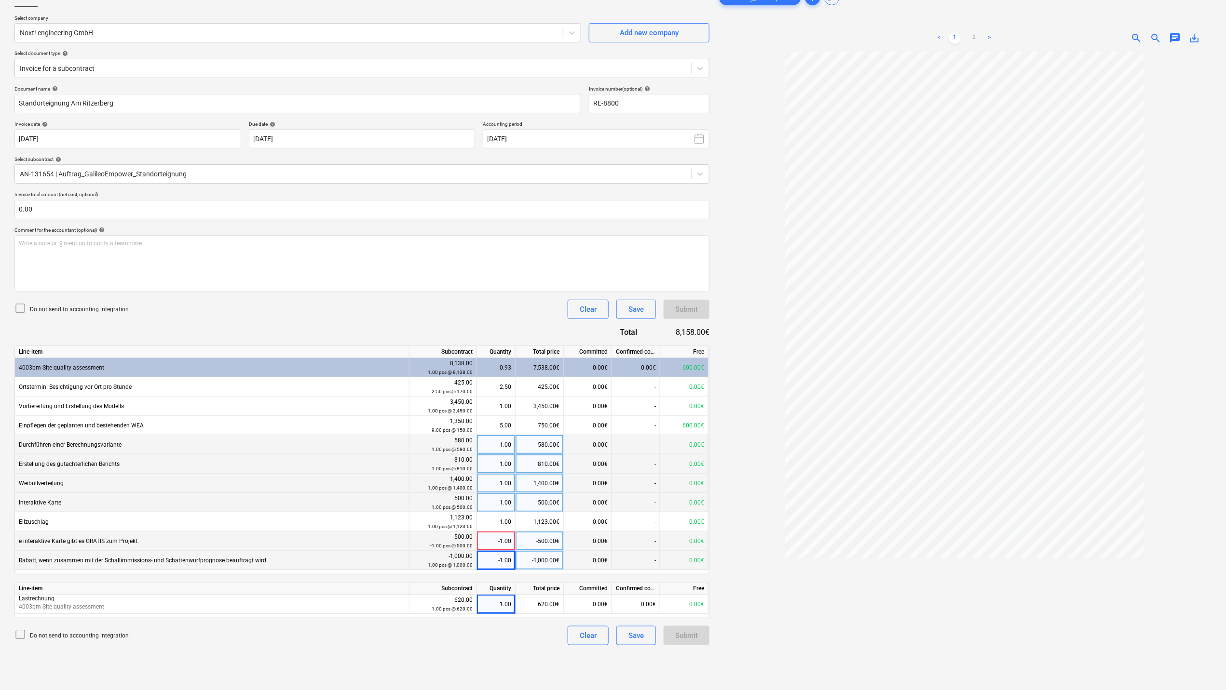
drag, startPoint x: 558, startPoint y: 311, endPoint x: 952, endPoint y: 598, distance: 486.9
click at [838, 470] on div at bounding box center [964, 383] width 494 height 663
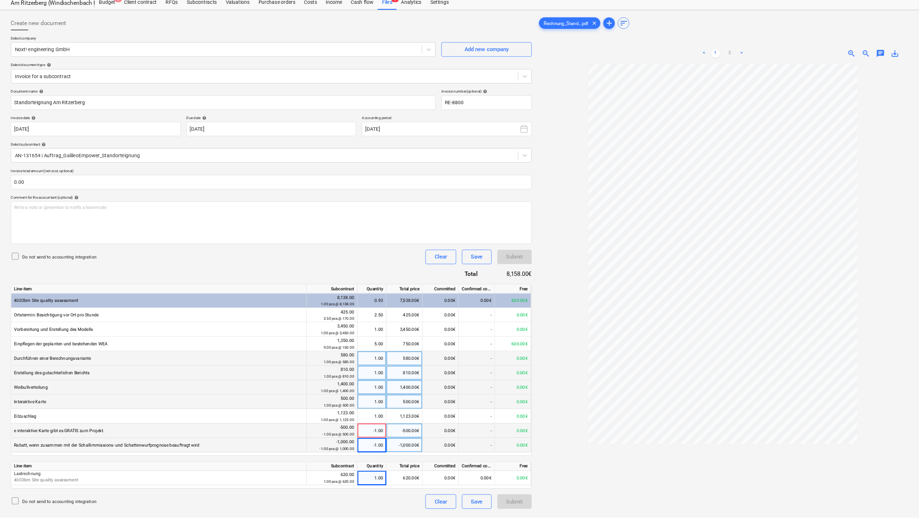
scroll to position [0, 0]
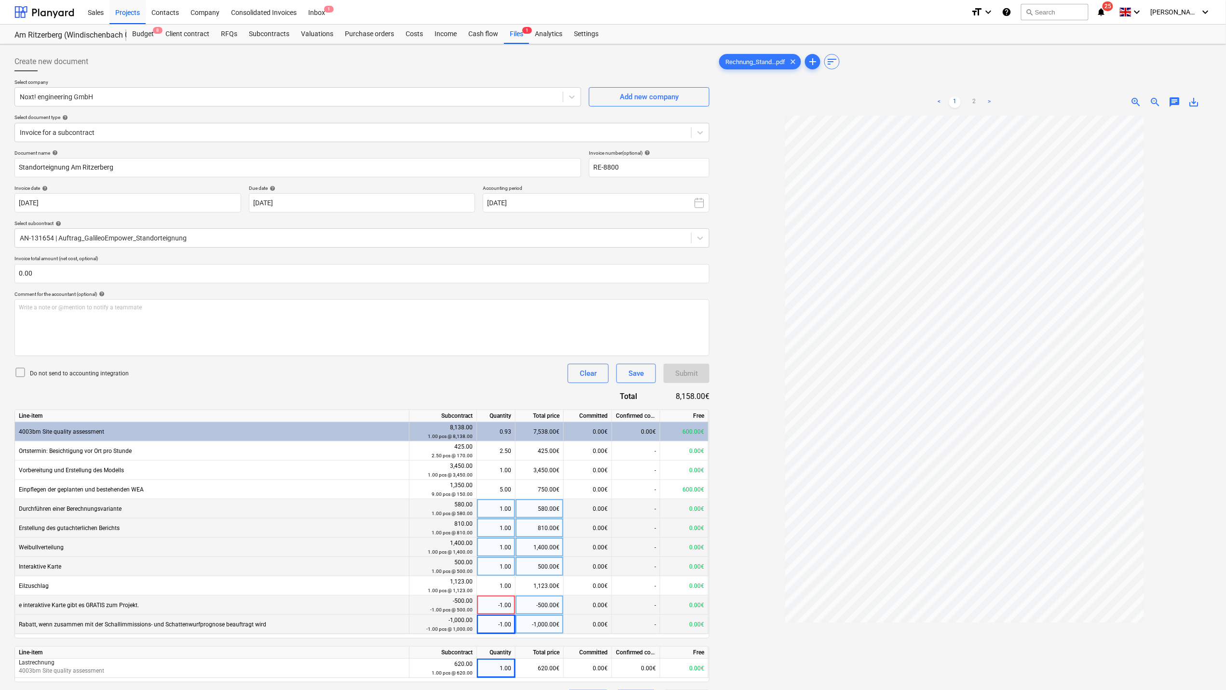
click at [755, 165] on div at bounding box center [964, 447] width 494 height 663
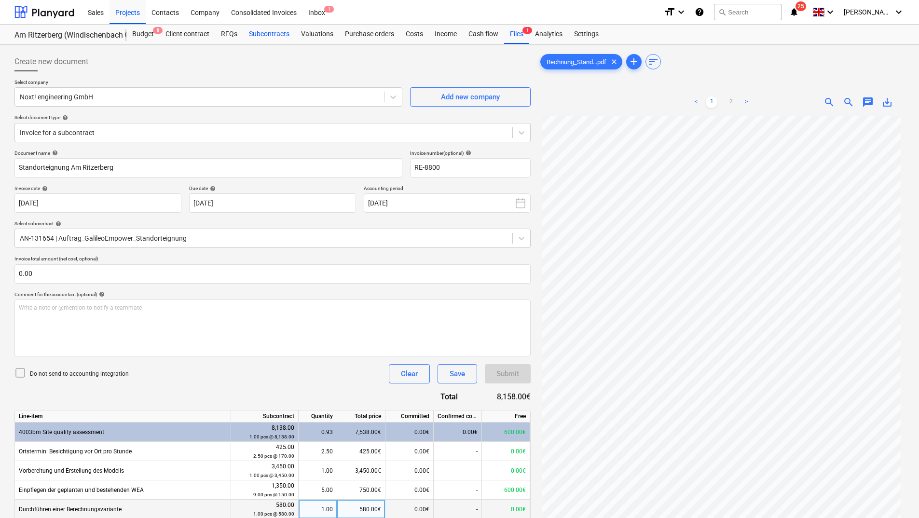
click at [274, 34] on div "Subcontracts" at bounding box center [269, 34] width 52 height 19
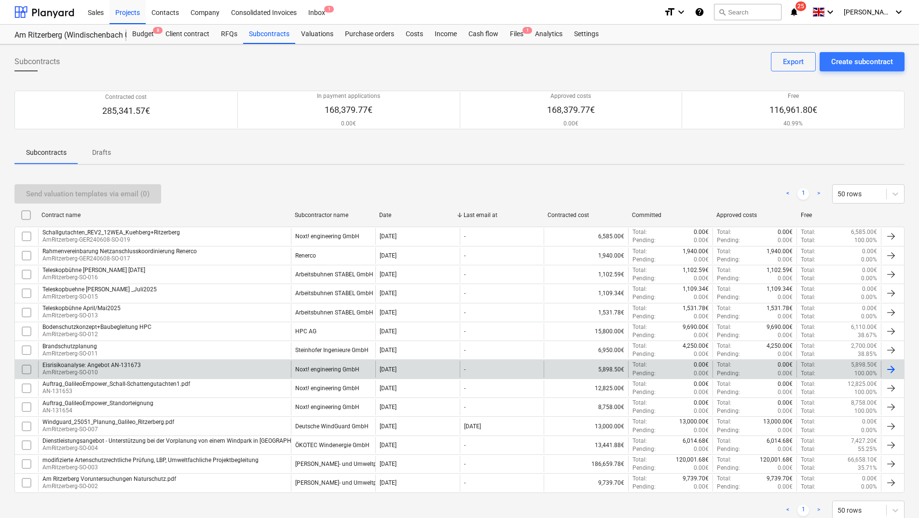
click at [118, 367] on div "Eisrisikoanalyse: Angebot AN-131673" at bounding box center [91, 365] width 98 height 7
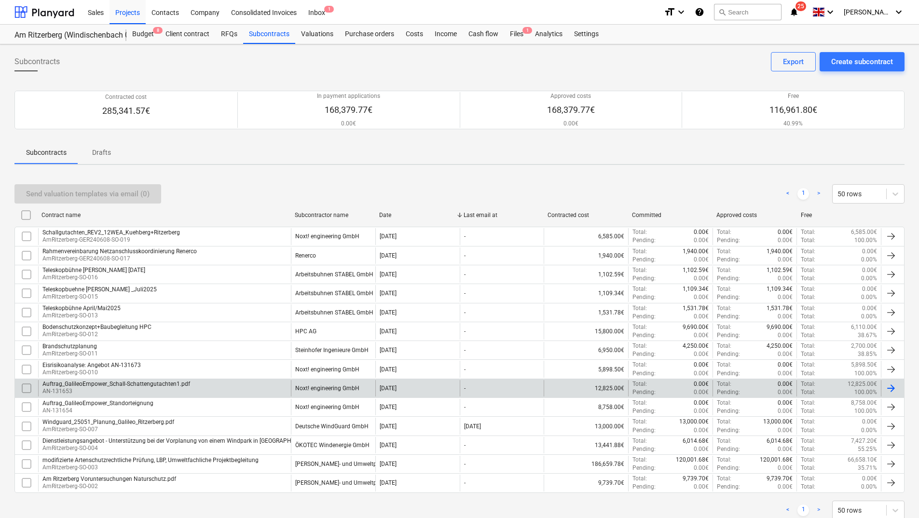
click at [107, 388] on p "AN-131653" at bounding box center [116, 391] width 148 height 8
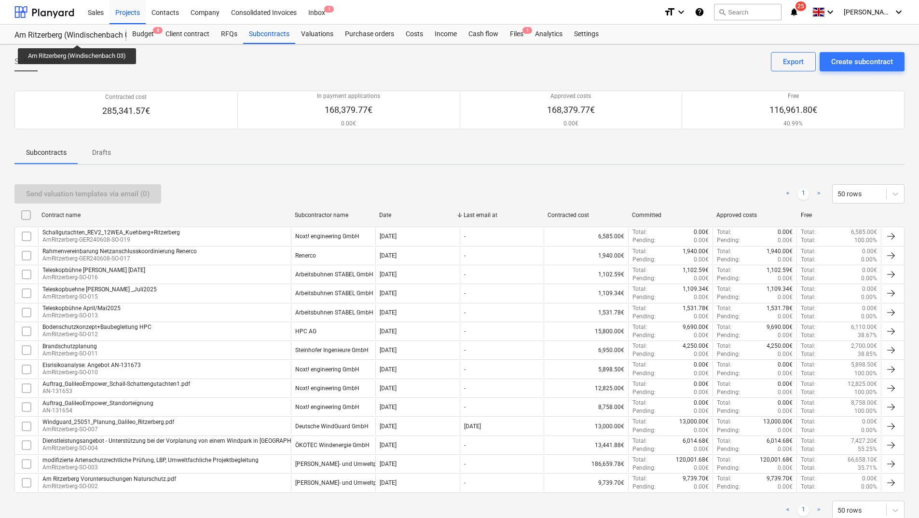
click at [78, 36] on div "Am Ritzerberg (Windischenbach 03)" at bounding box center [64, 35] width 100 height 10
click at [126, 13] on div "Projects" at bounding box center [127, 12] width 36 height 25
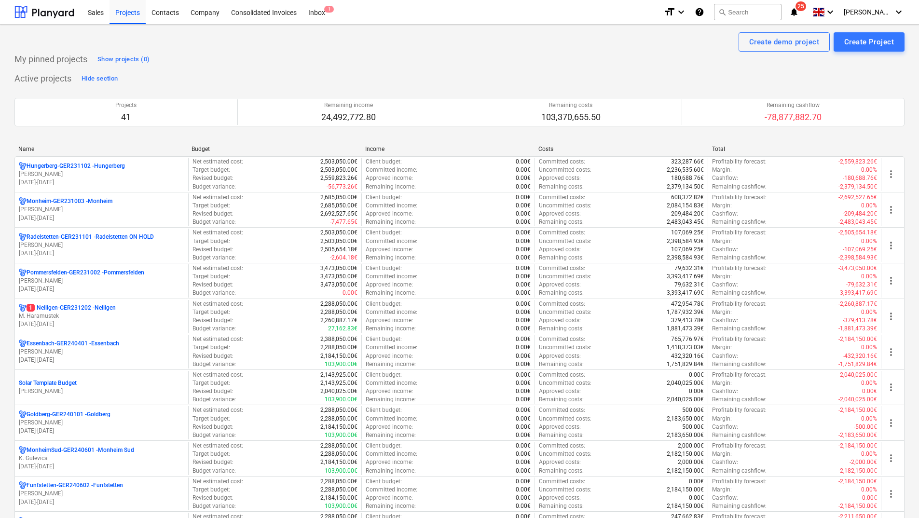
click at [25, 148] on div "Name" at bounding box center [100, 149] width 165 height 7
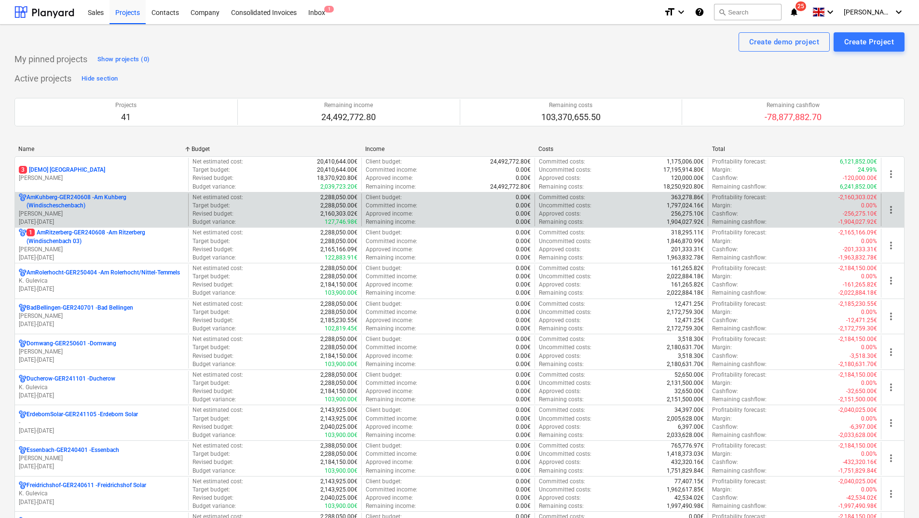
click at [51, 213] on p "[PERSON_NAME]" at bounding box center [101, 214] width 165 height 8
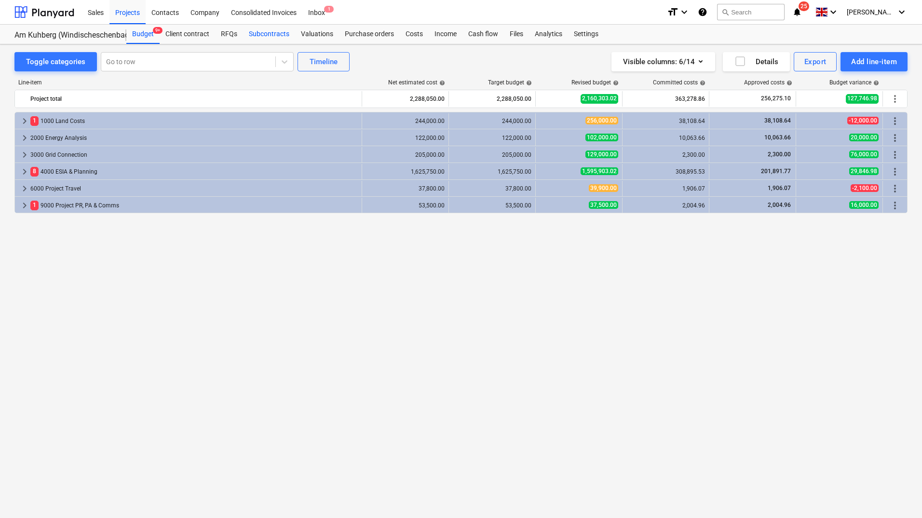
click at [273, 38] on div "Subcontracts" at bounding box center [269, 34] width 52 height 19
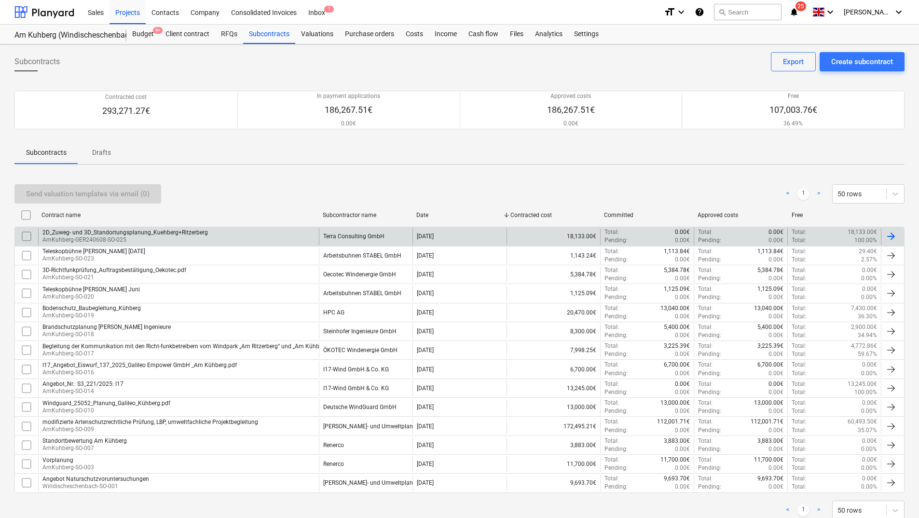
click at [122, 243] on p "AmKuhberg-GER240608-SO-025" at bounding box center [124, 240] width 165 height 8
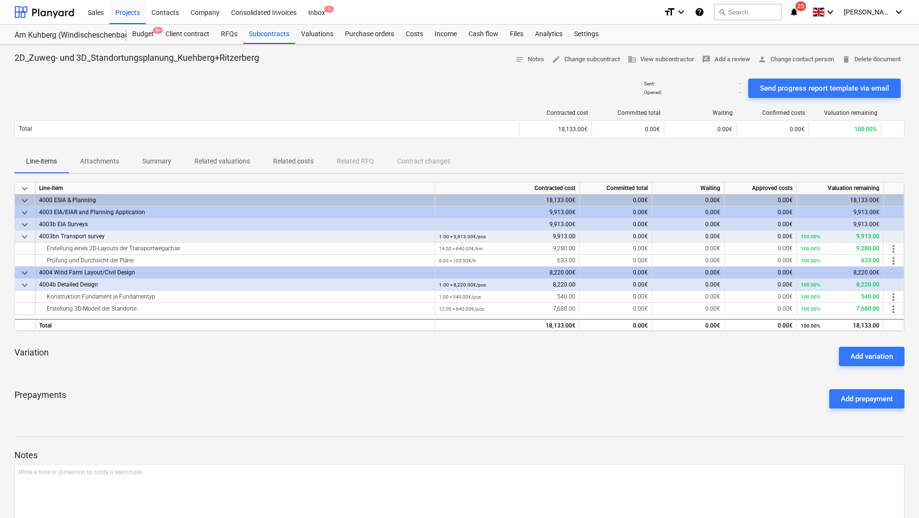
click at [108, 160] on p "Attachments" at bounding box center [99, 161] width 39 height 10
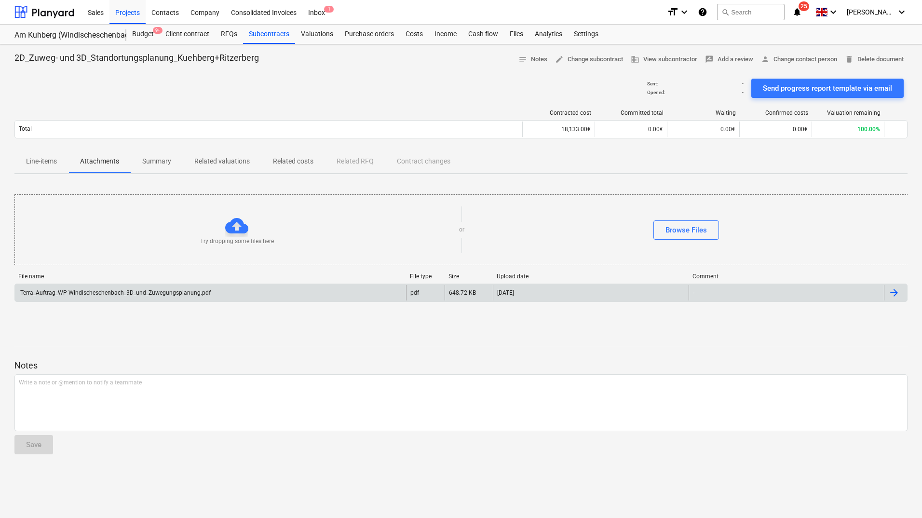
click at [122, 290] on div "Terra_Auftrag_WP Windischeschenbach_3D_und_Zuwegungsplanung.pdf" at bounding box center [115, 292] width 192 height 7
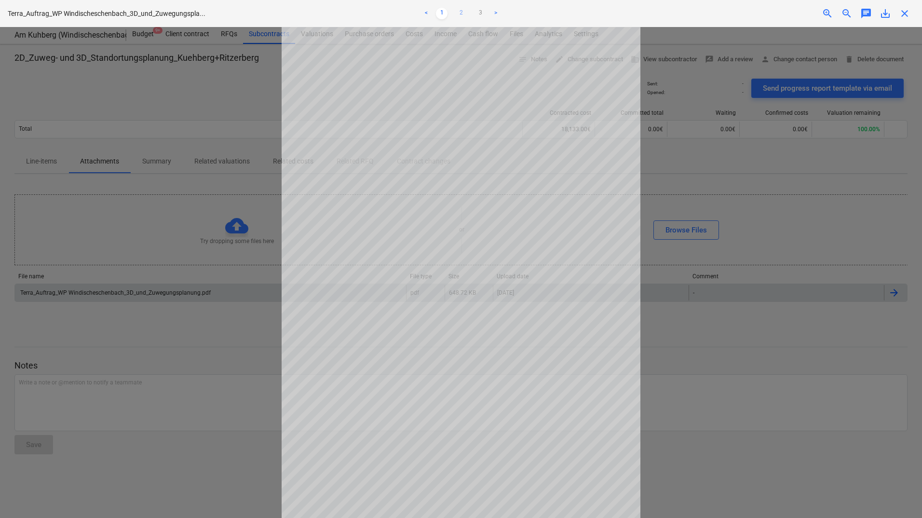
click at [460, 15] on link "2" at bounding box center [461, 14] width 12 height 12
click at [480, 10] on link "3" at bounding box center [480, 14] width 12 height 12
click at [495, 12] on link ">" at bounding box center [496, 14] width 12 height 12
click at [461, 14] on link "2" at bounding box center [461, 14] width 12 height 12
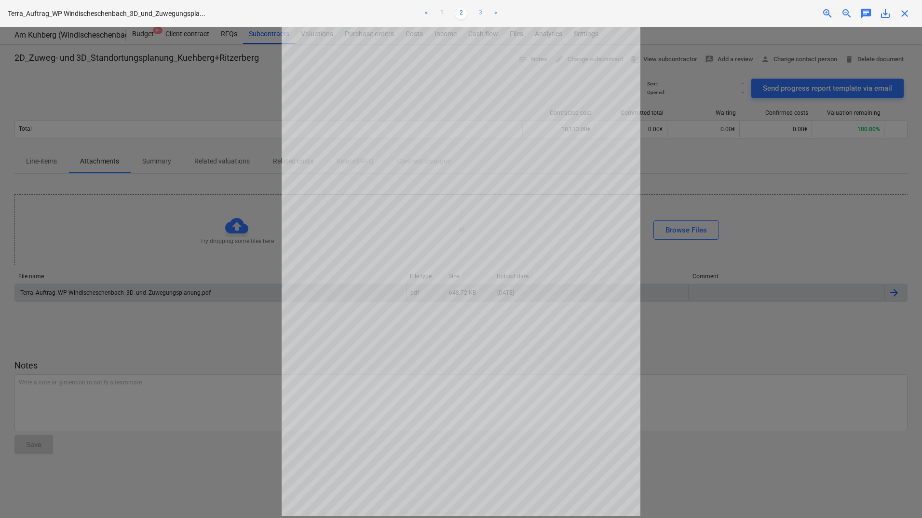
click at [476, 16] on link "3" at bounding box center [480, 14] width 12 height 12
